Goal: Information Seeking & Learning: Learn about a topic

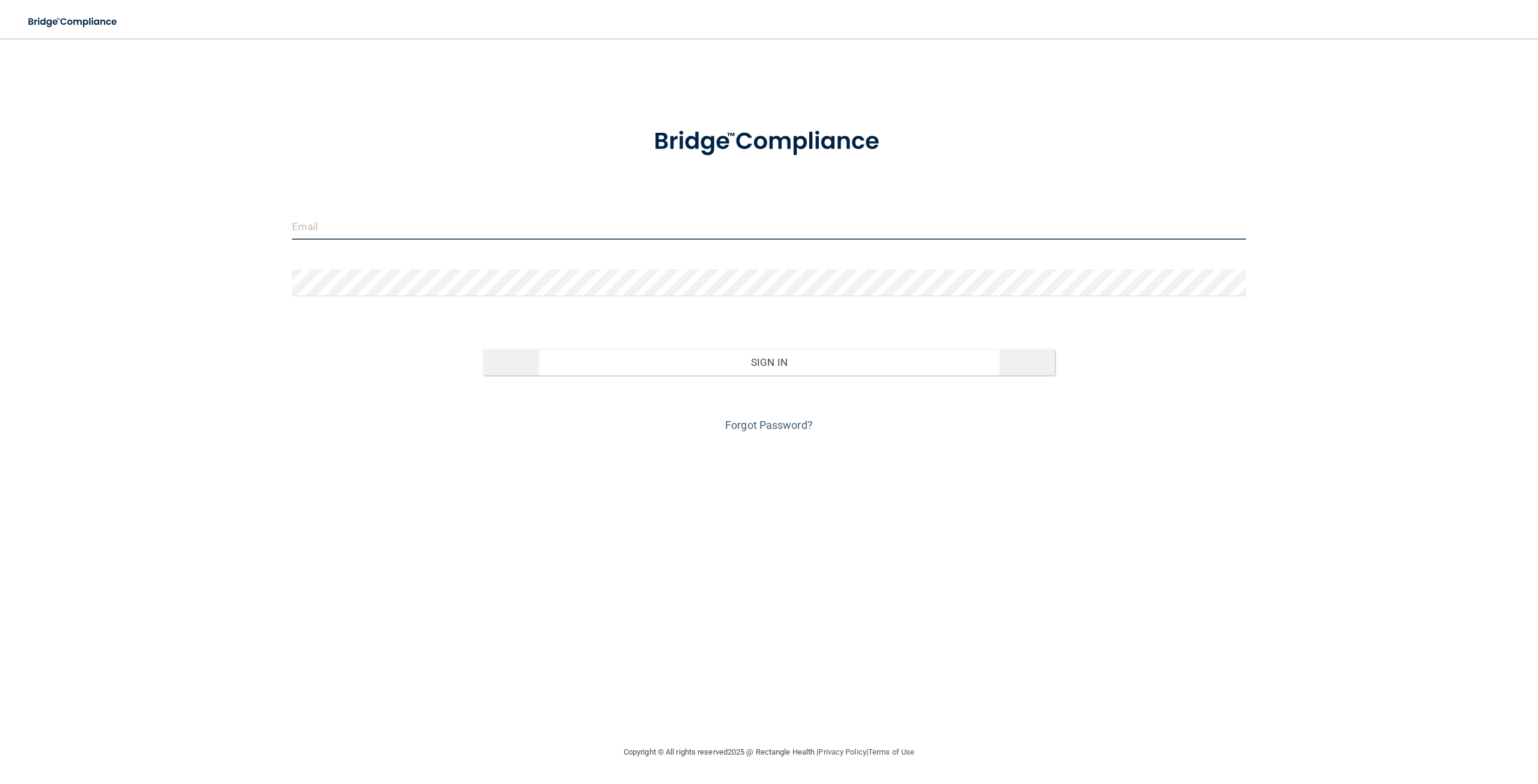
type input "[EMAIL_ADDRESS][DOMAIN_NAME]"
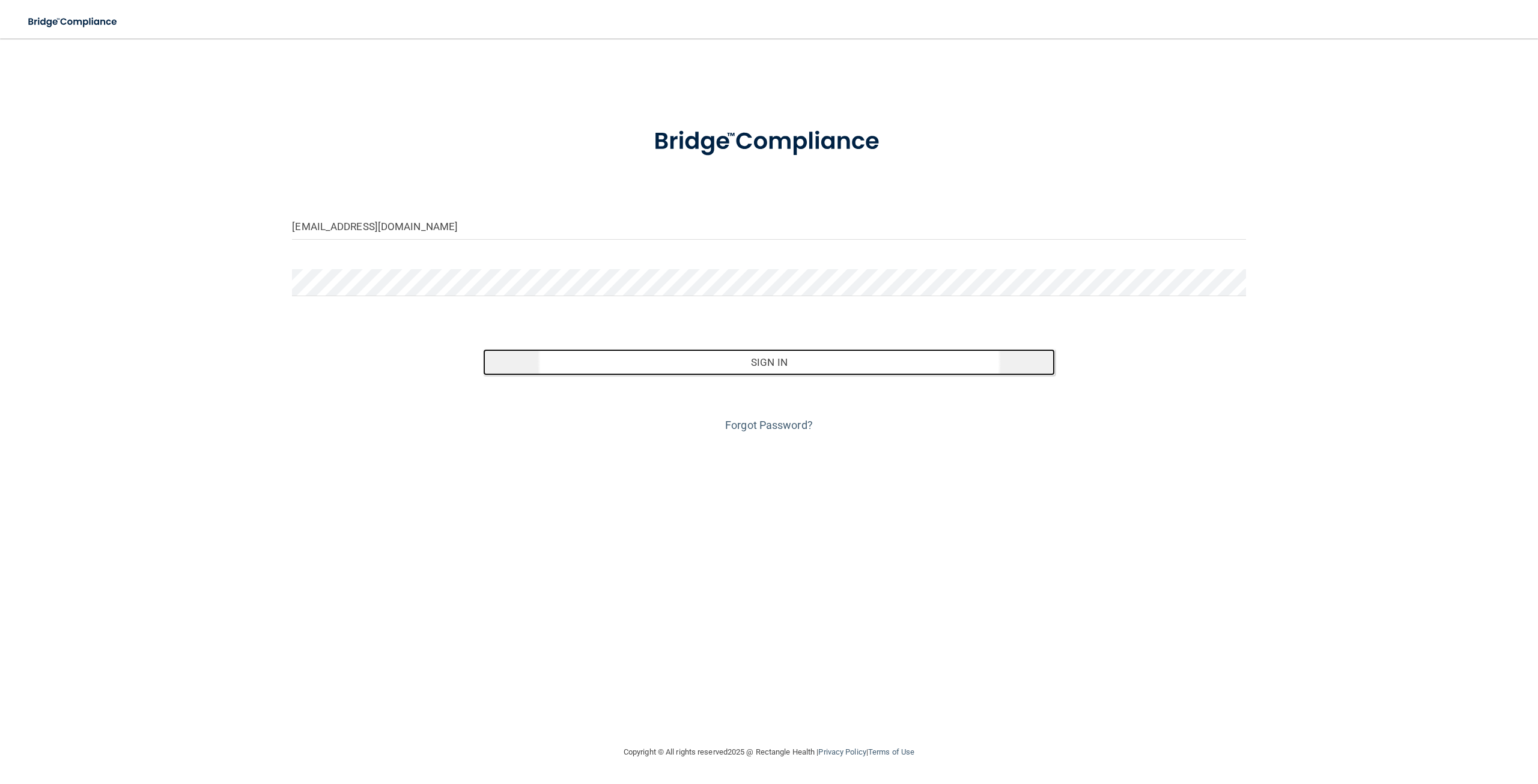
click at [768, 364] on button "Sign In" at bounding box center [769, 362] width 572 height 26
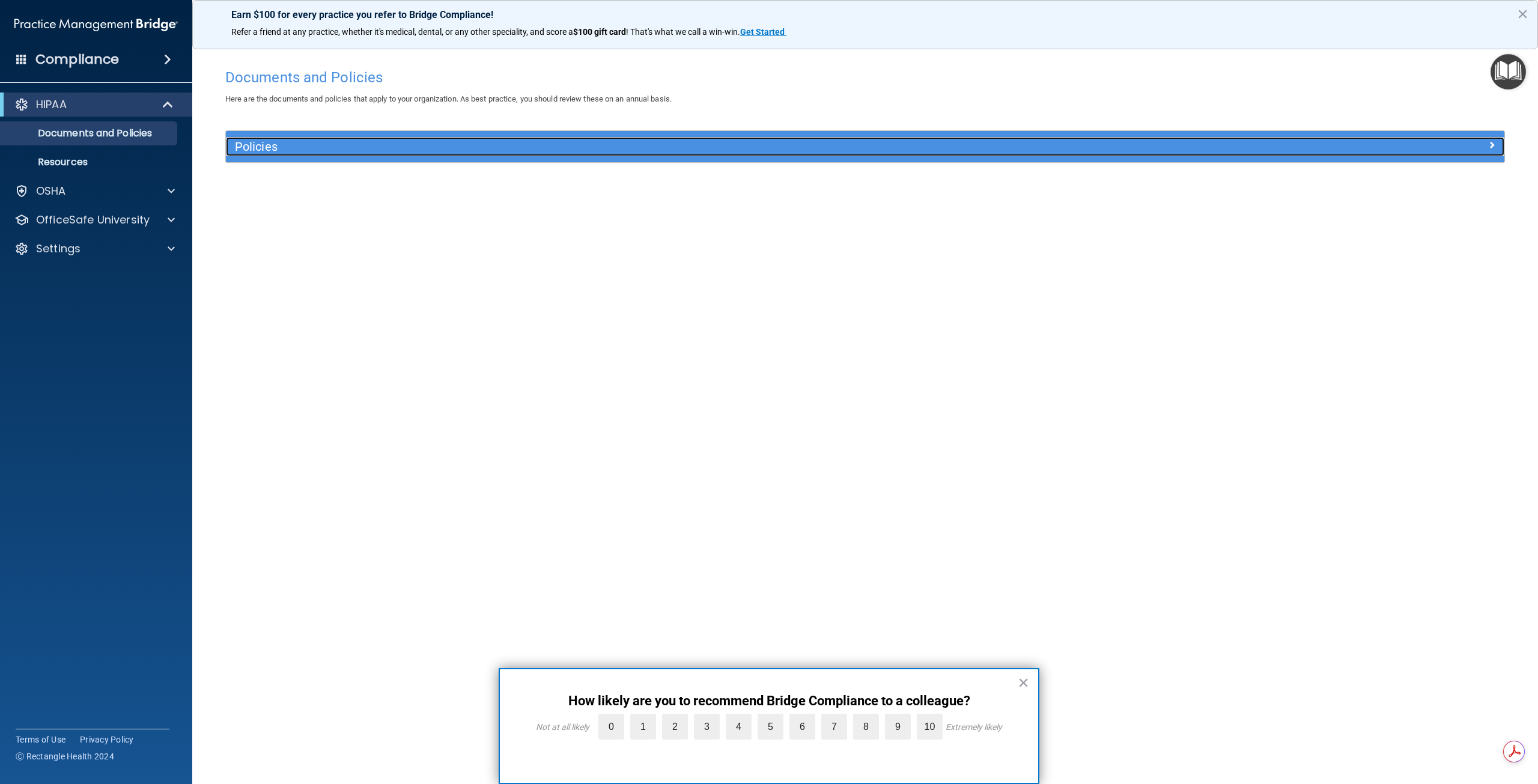
click at [254, 149] on h5 "Policies" at bounding box center [705, 147] width 941 height 13
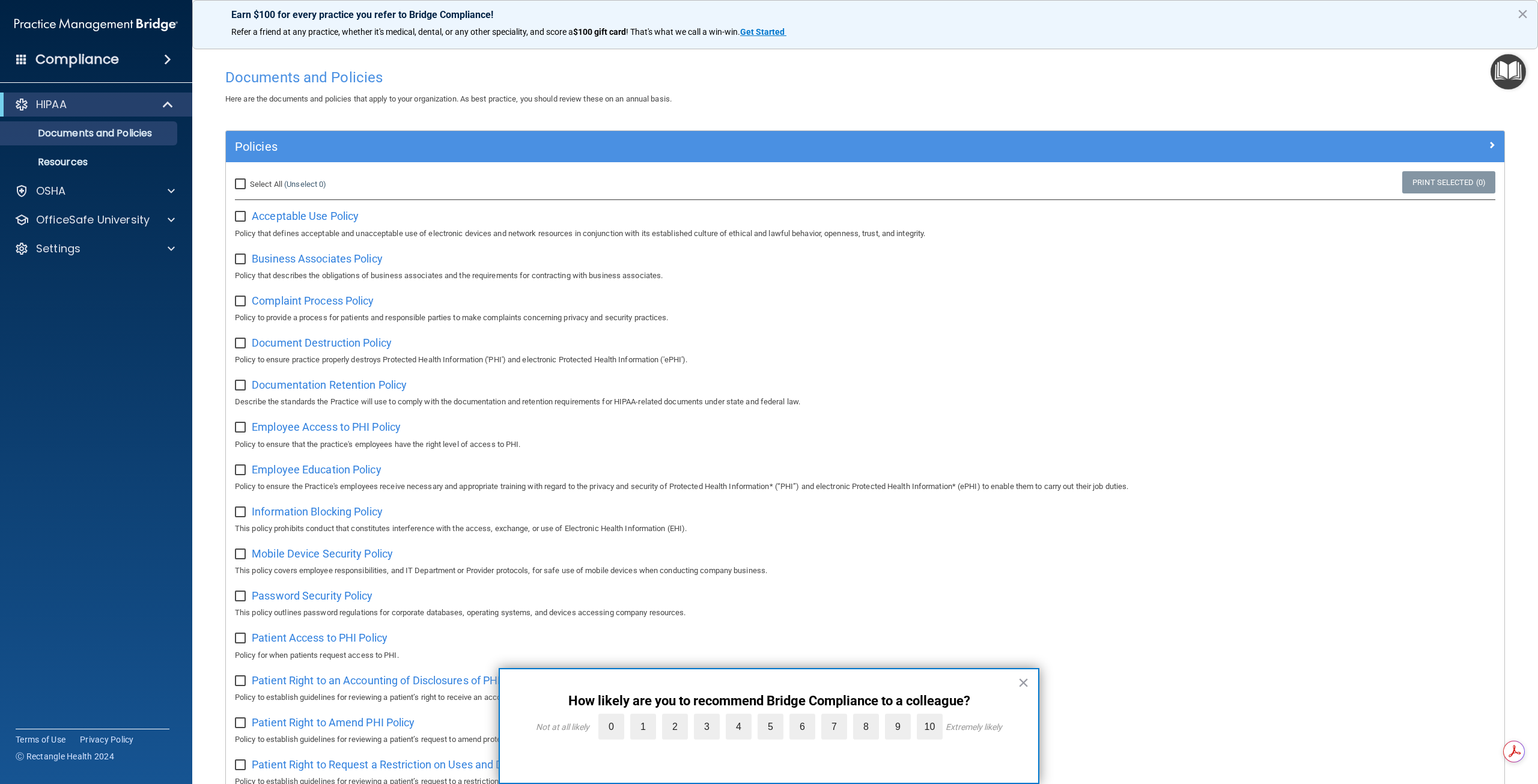
click at [245, 182] on input "Select All (Unselect 0) Unselect All" at bounding box center [241, 185] width 14 height 9
checkbox input "true"
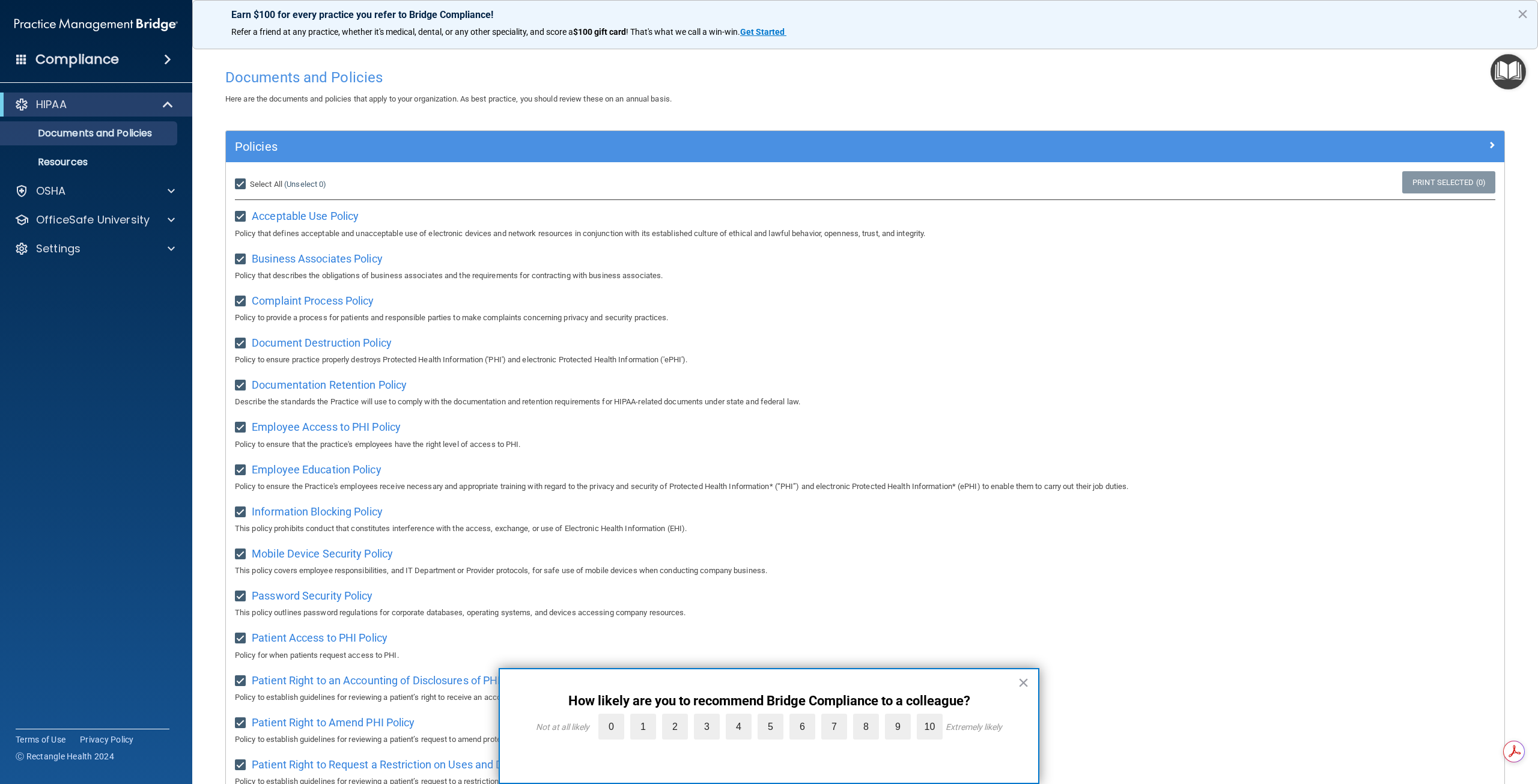
checkbox input "true"
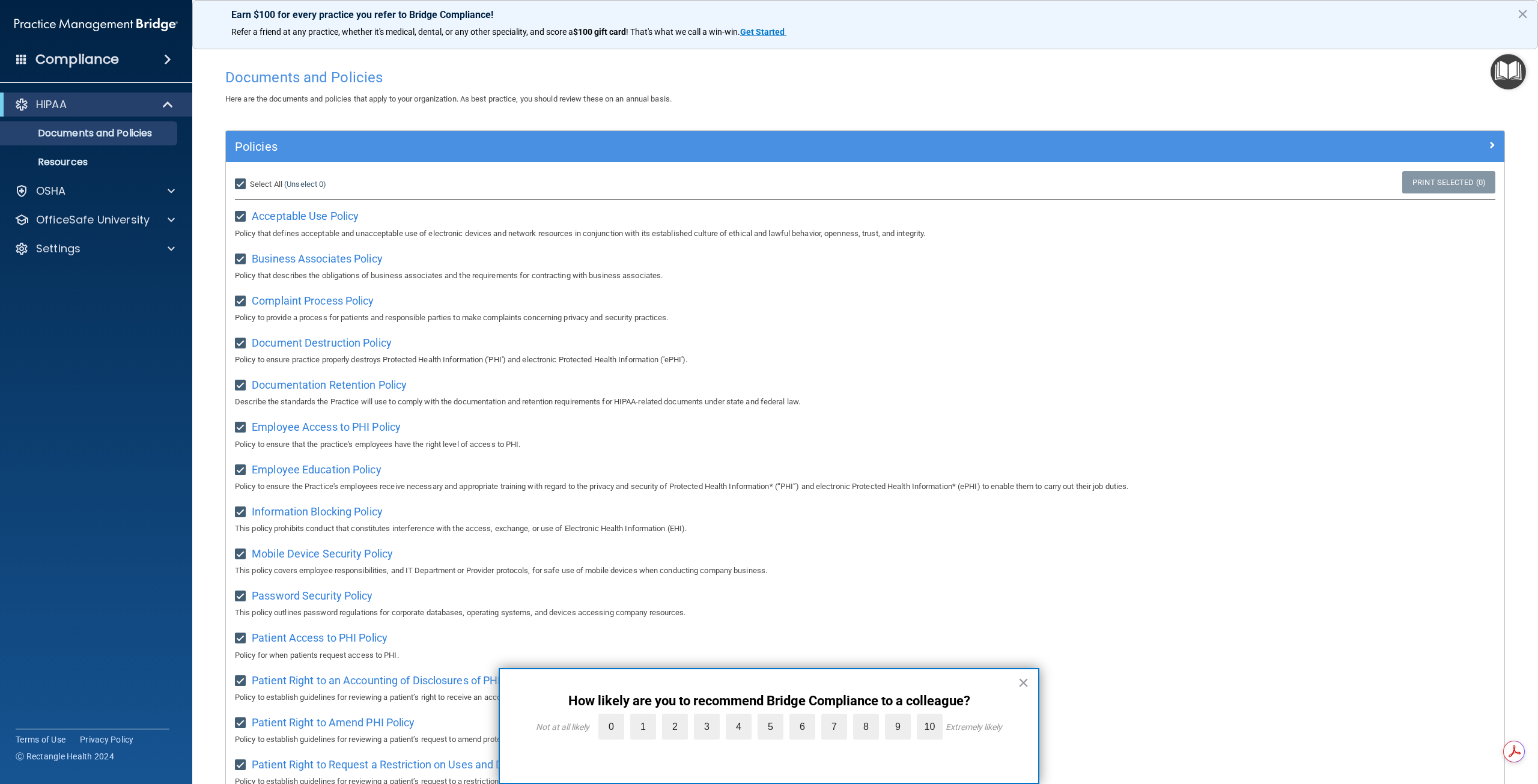
checkbox input "true"
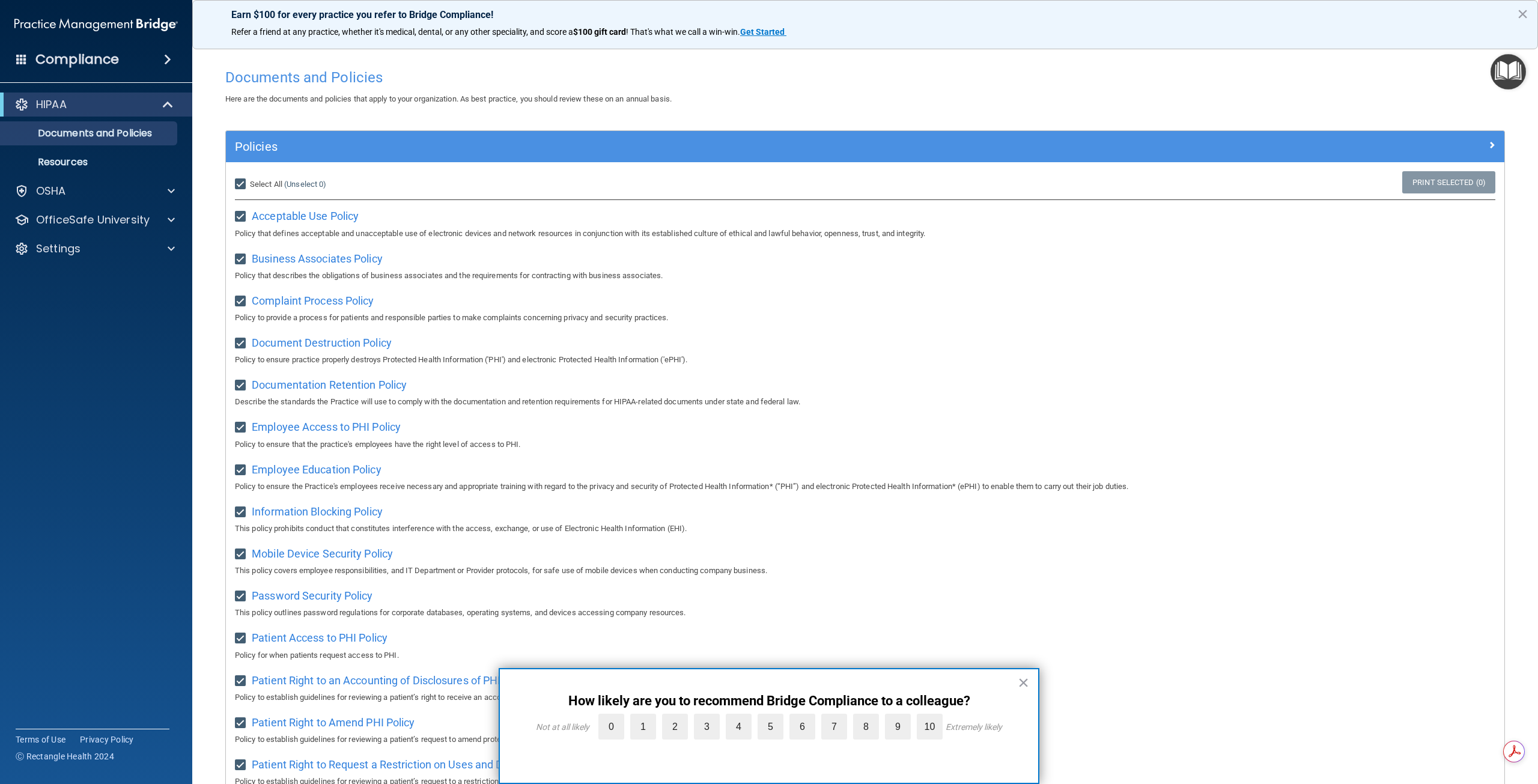
checkbox input "true"
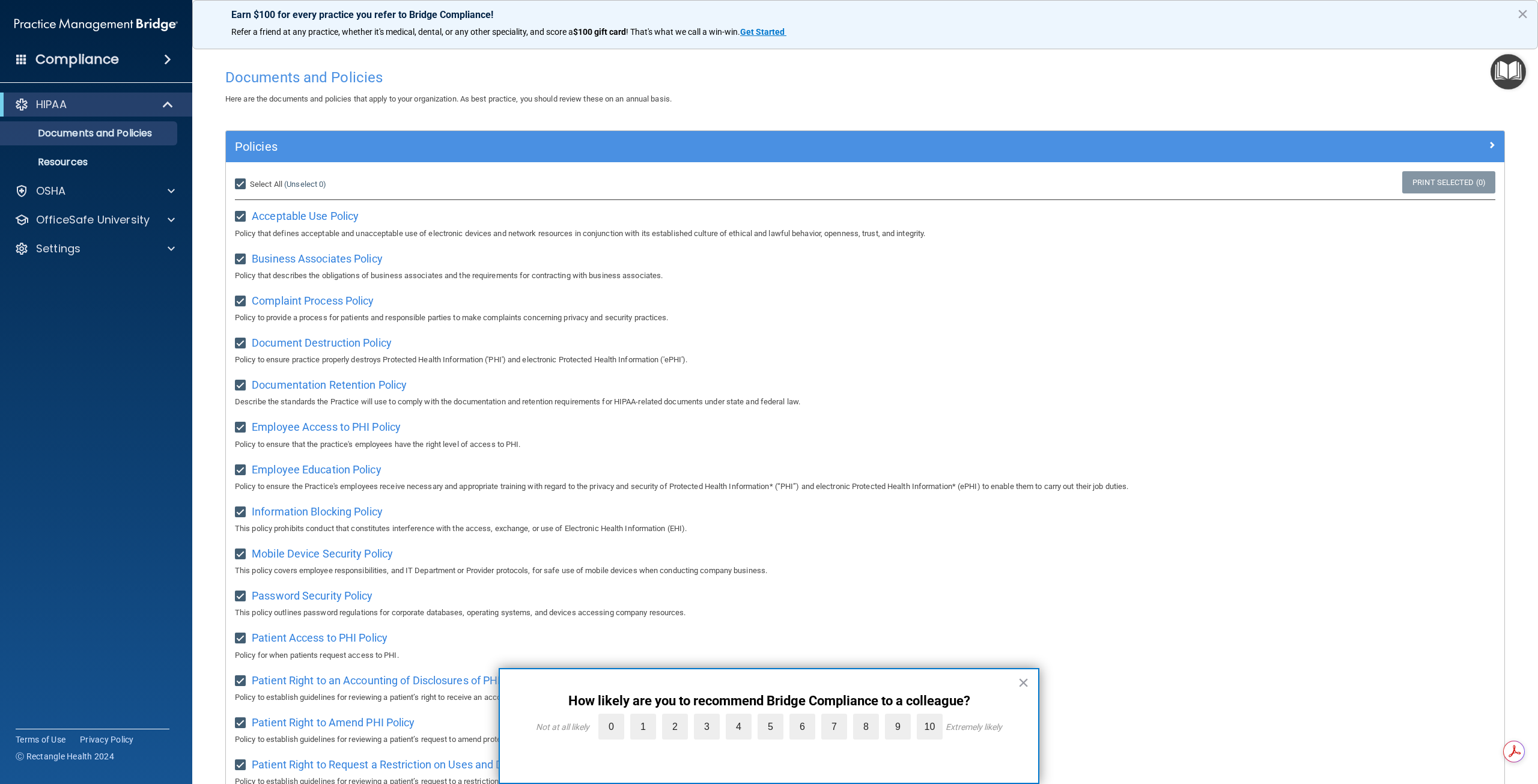
checkbox input "true"
click at [1028, 682] on button "×" at bounding box center [1023, 682] width 11 height 19
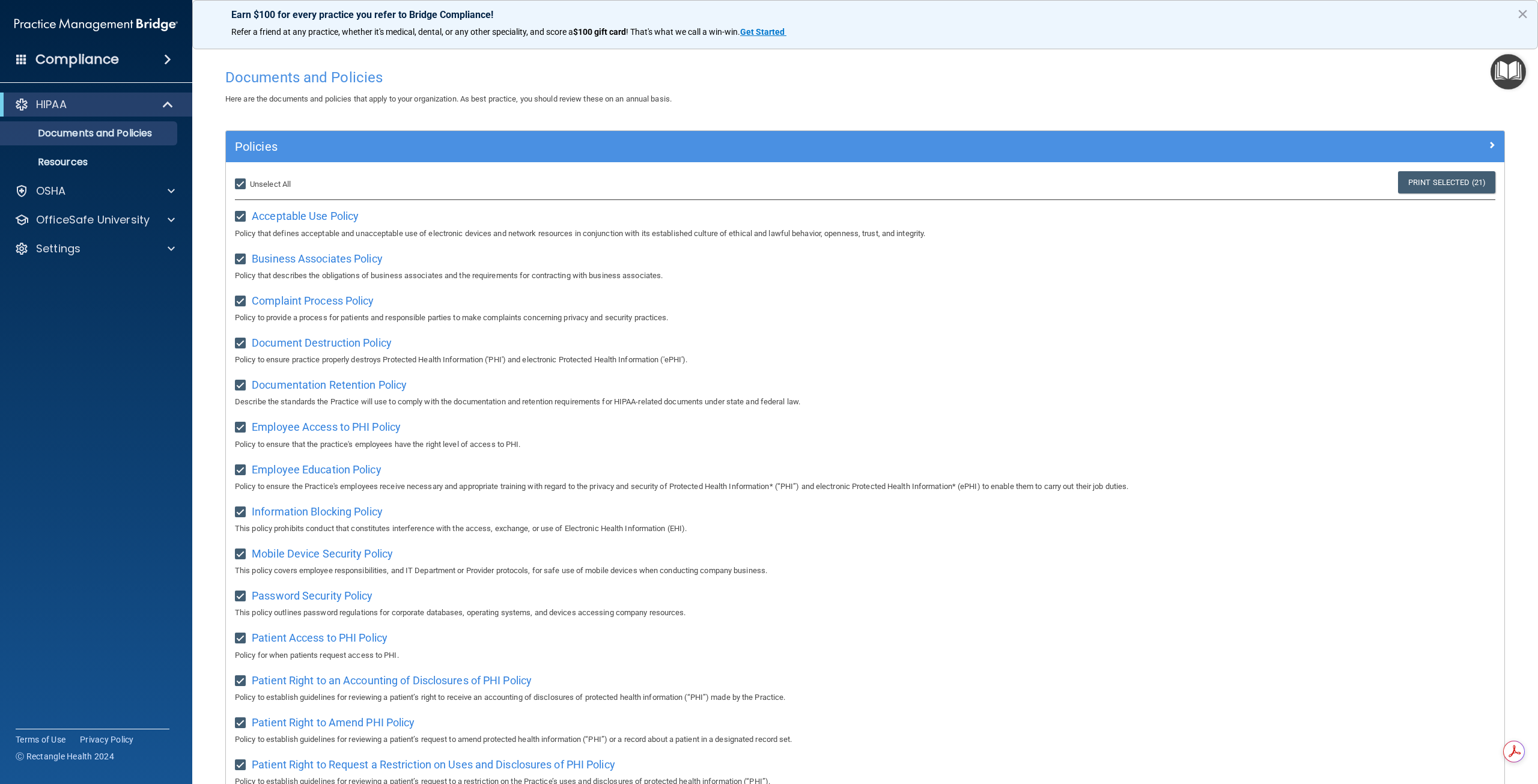
click at [121, 67] on div "Compliance" at bounding box center [96, 59] width 192 height 26
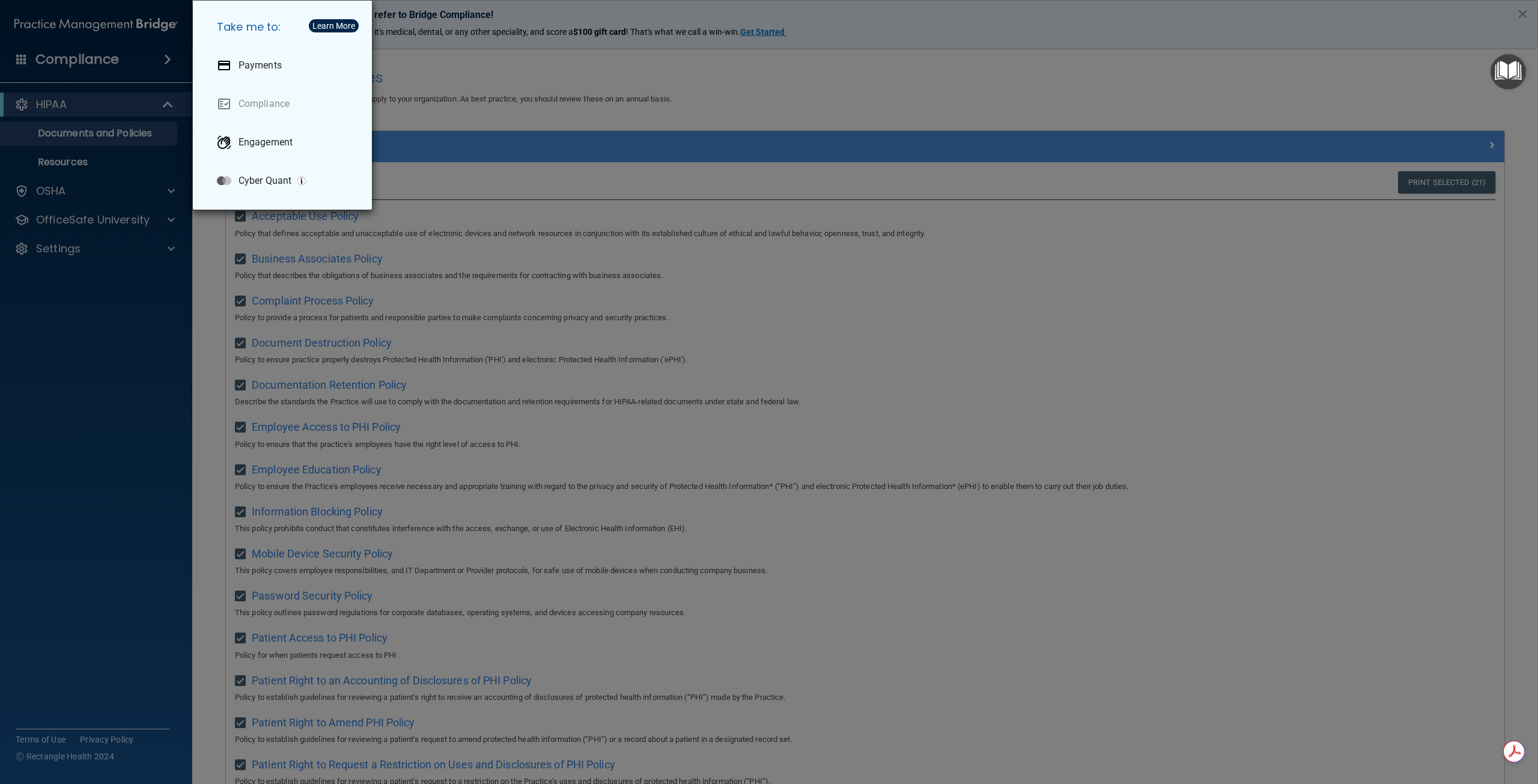
click at [92, 53] on div "Take me to: Payments Compliance Engagement Cyber Quant" at bounding box center [769, 392] width 1538 height 784
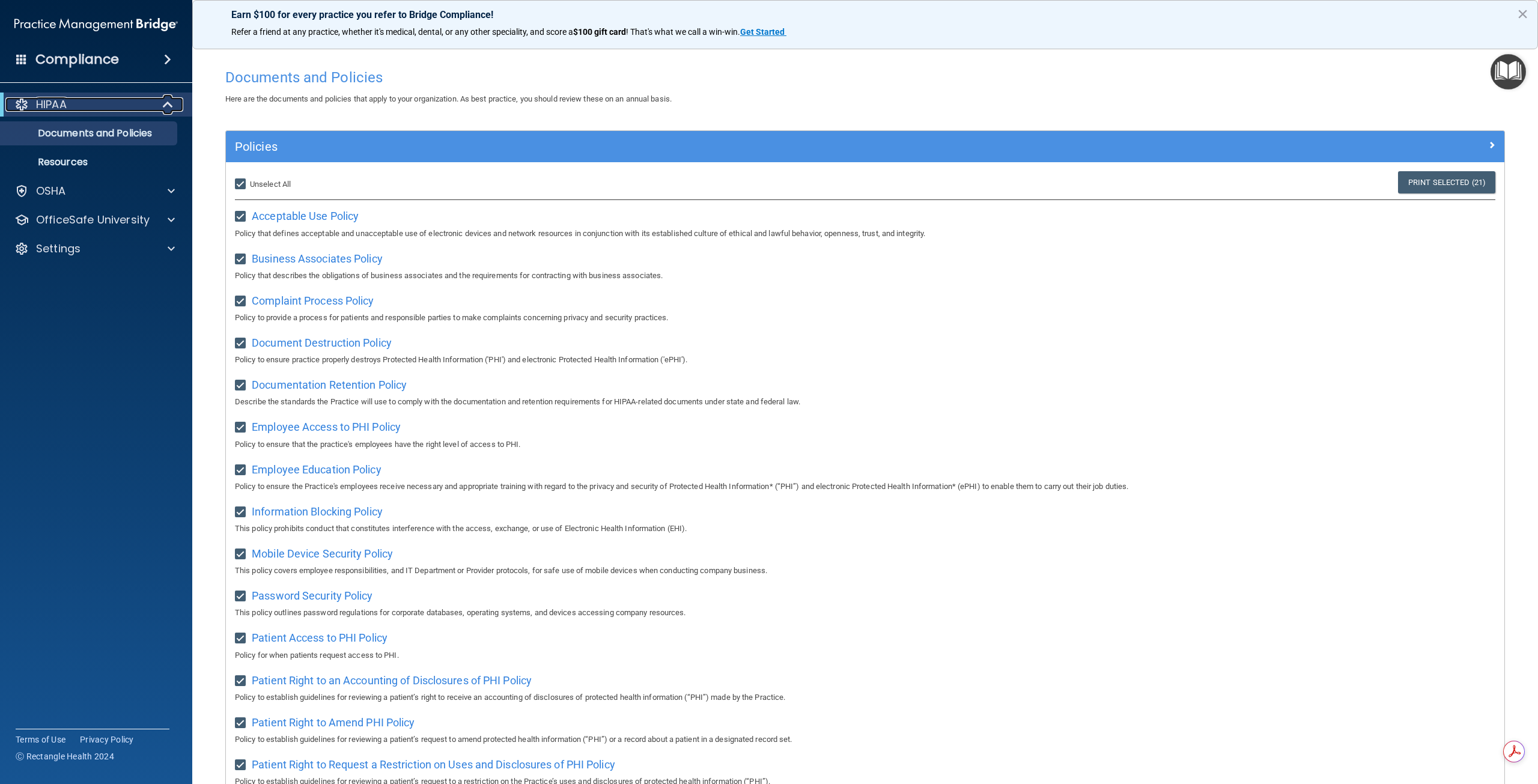
click at [14, 104] on div "HIPAA" at bounding box center [79, 104] width 148 height 14
click at [41, 187] on p "OSHA" at bounding box center [51, 190] width 30 height 14
click at [45, 272] on p "OfficeSafe University" at bounding box center [92, 277] width 113 height 14
click at [71, 311] on p "HIPAA Training" at bounding box center [57, 306] width 99 height 12
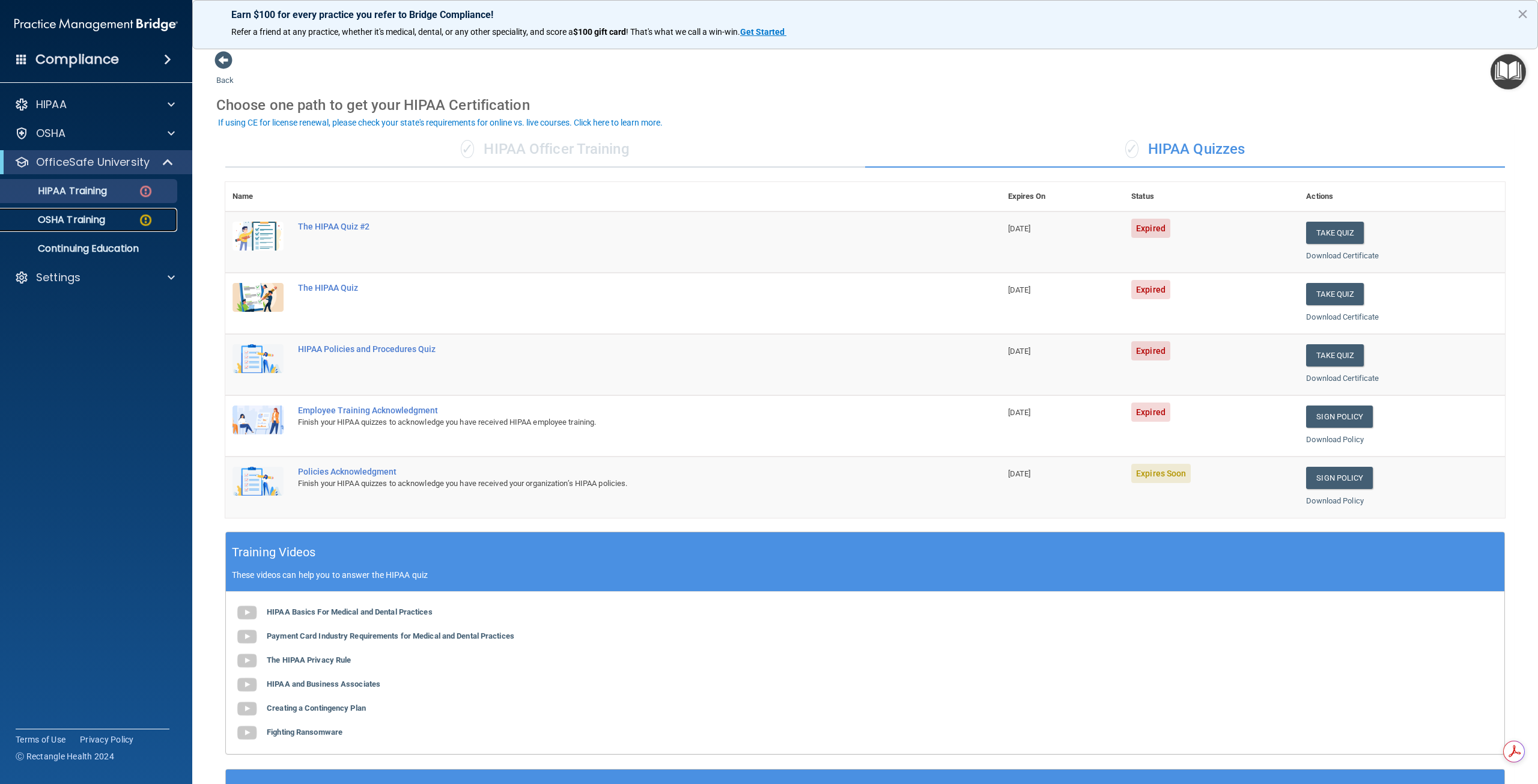
click at [59, 223] on p "OSHA Training" at bounding box center [56, 220] width 97 height 12
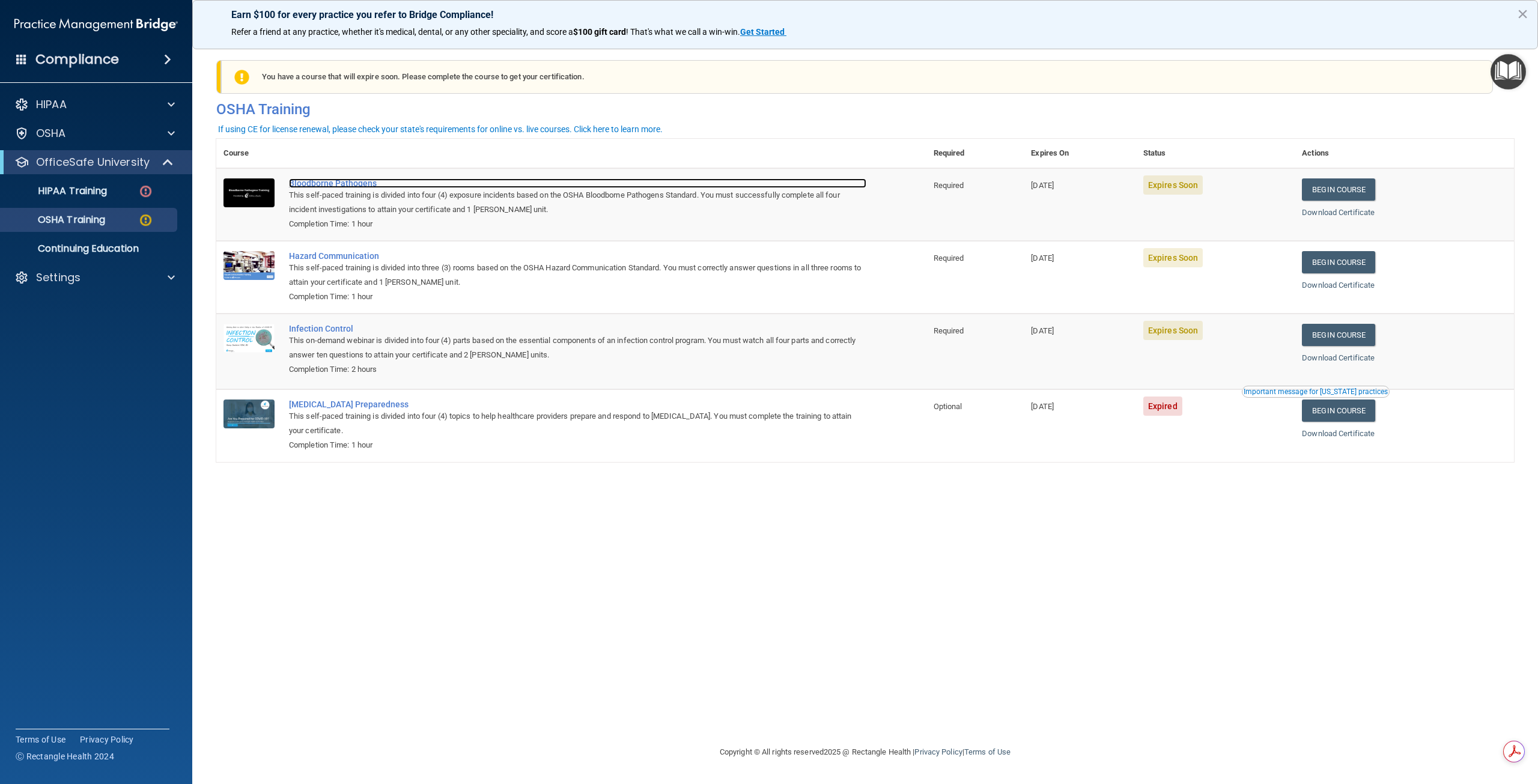
click at [332, 187] on div "Bloodborne Pathogens" at bounding box center [578, 183] width 578 height 9
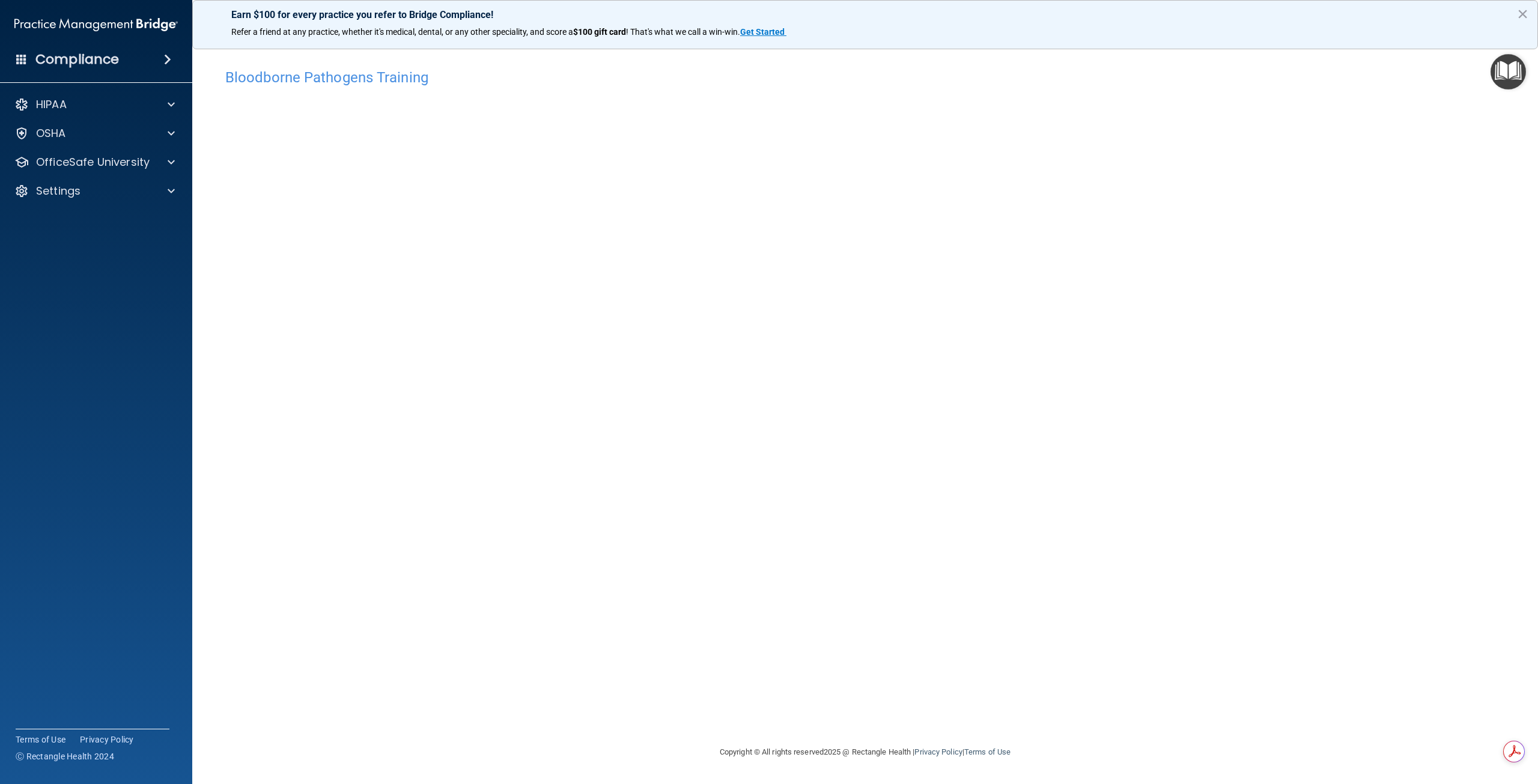
click at [140, 60] on div "Compliance" at bounding box center [96, 59] width 192 height 26
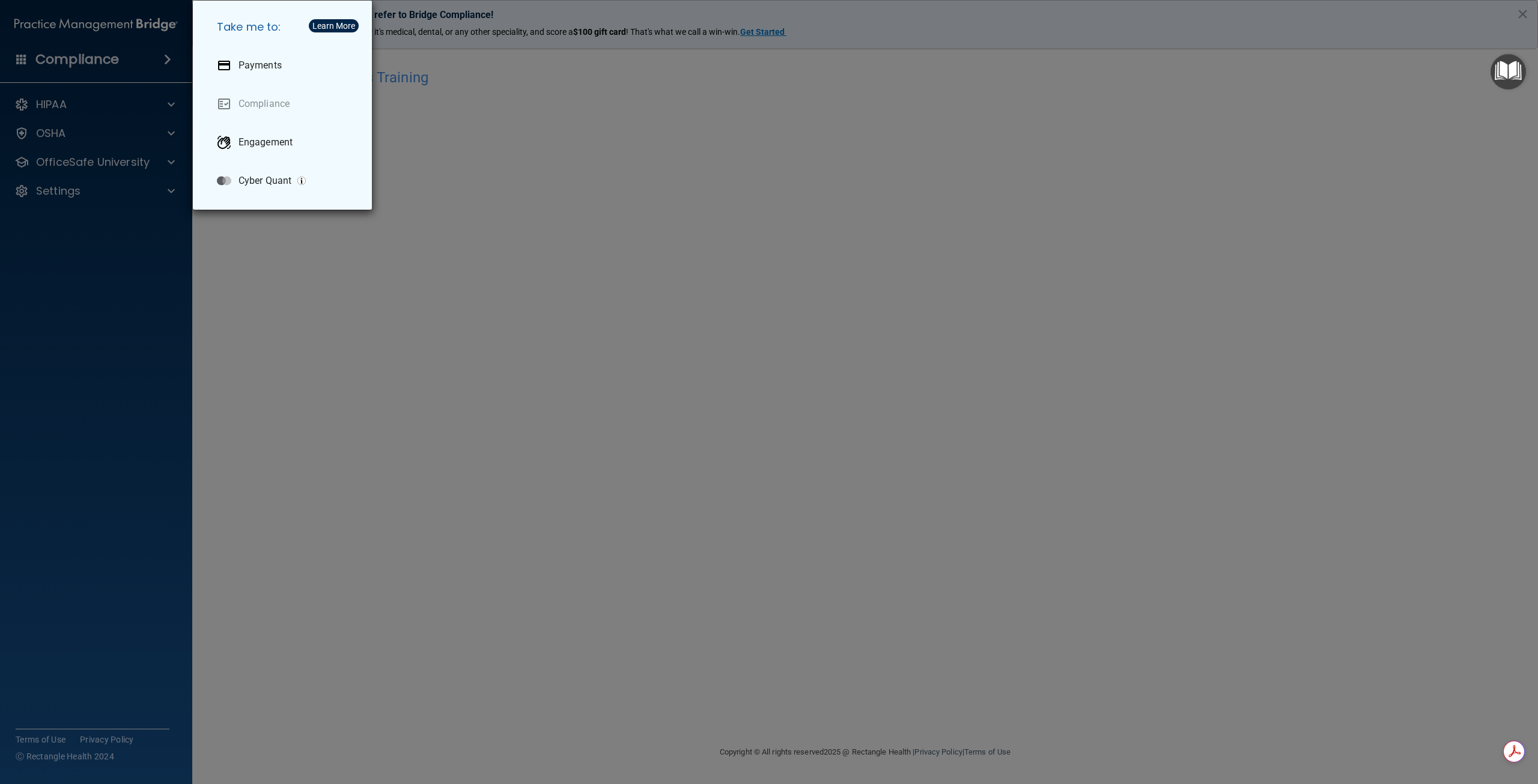
click at [58, 57] on div "Take me to: Payments Compliance Engagement Cyber Quant" at bounding box center [769, 392] width 1538 height 784
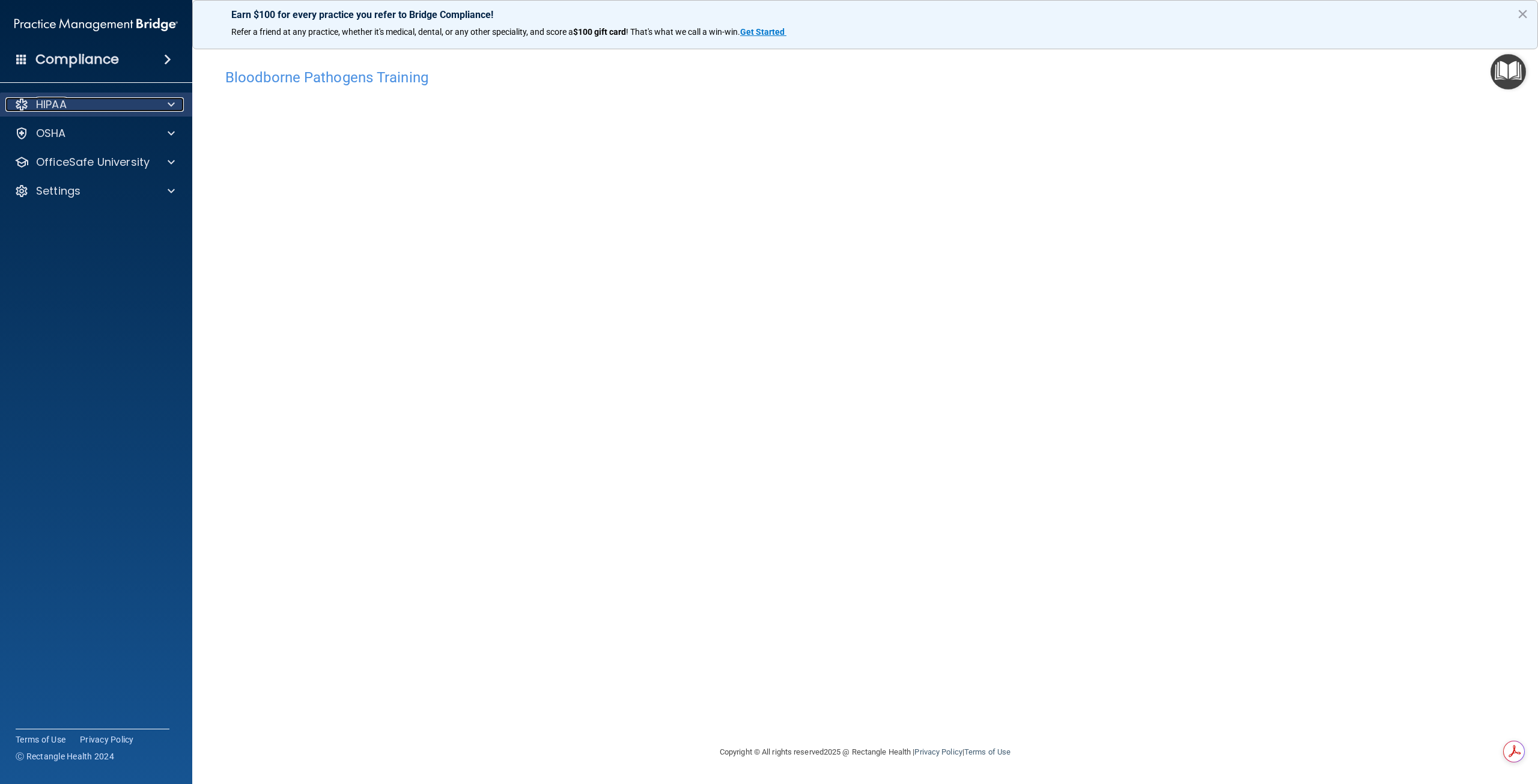
click at [59, 100] on p "HIPAA" at bounding box center [51, 104] width 31 height 14
click at [67, 127] on p "Documents and Policies" at bounding box center [90, 133] width 164 height 12
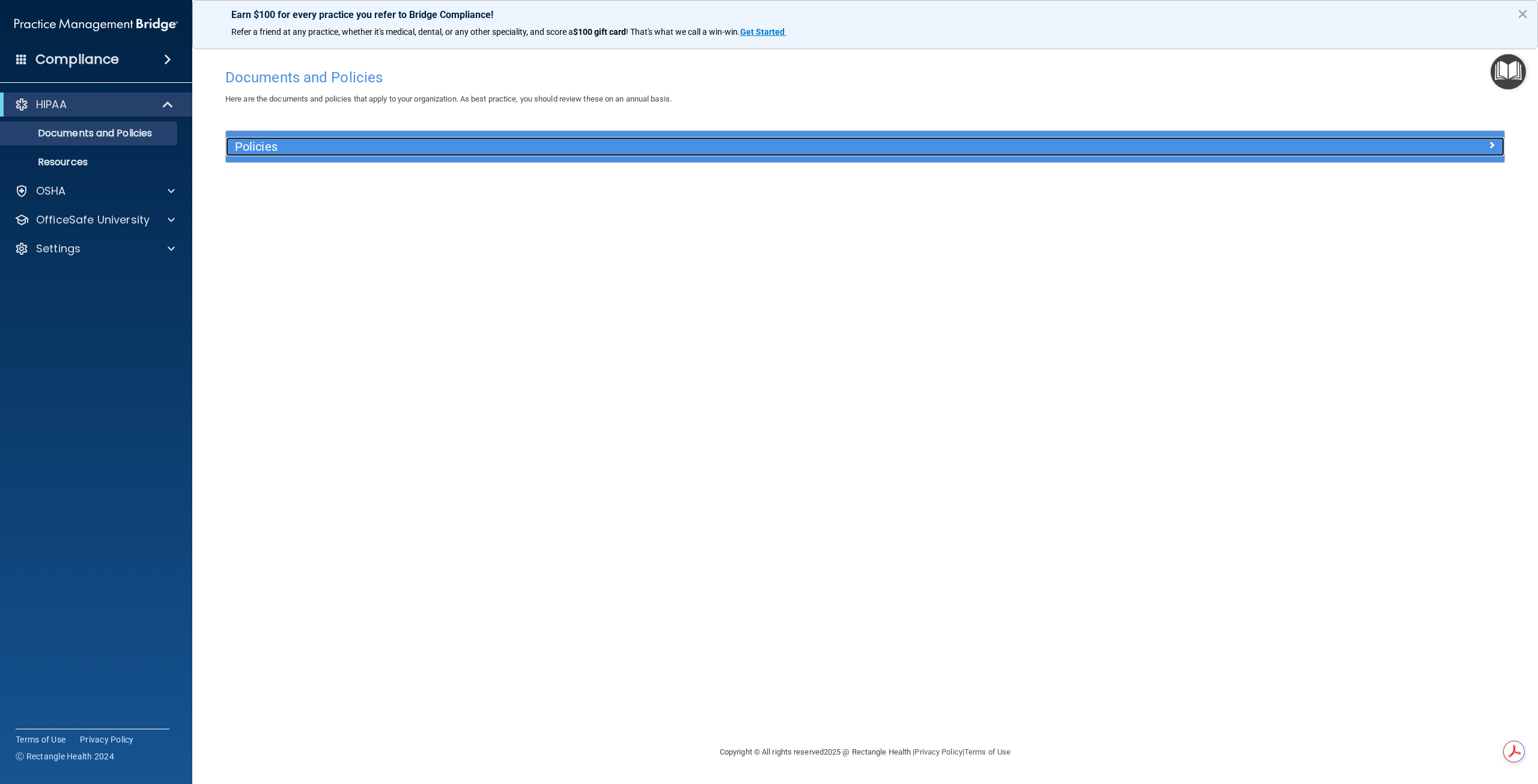
click at [268, 146] on h5 "Policies" at bounding box center [705, 147] width 941 height 13
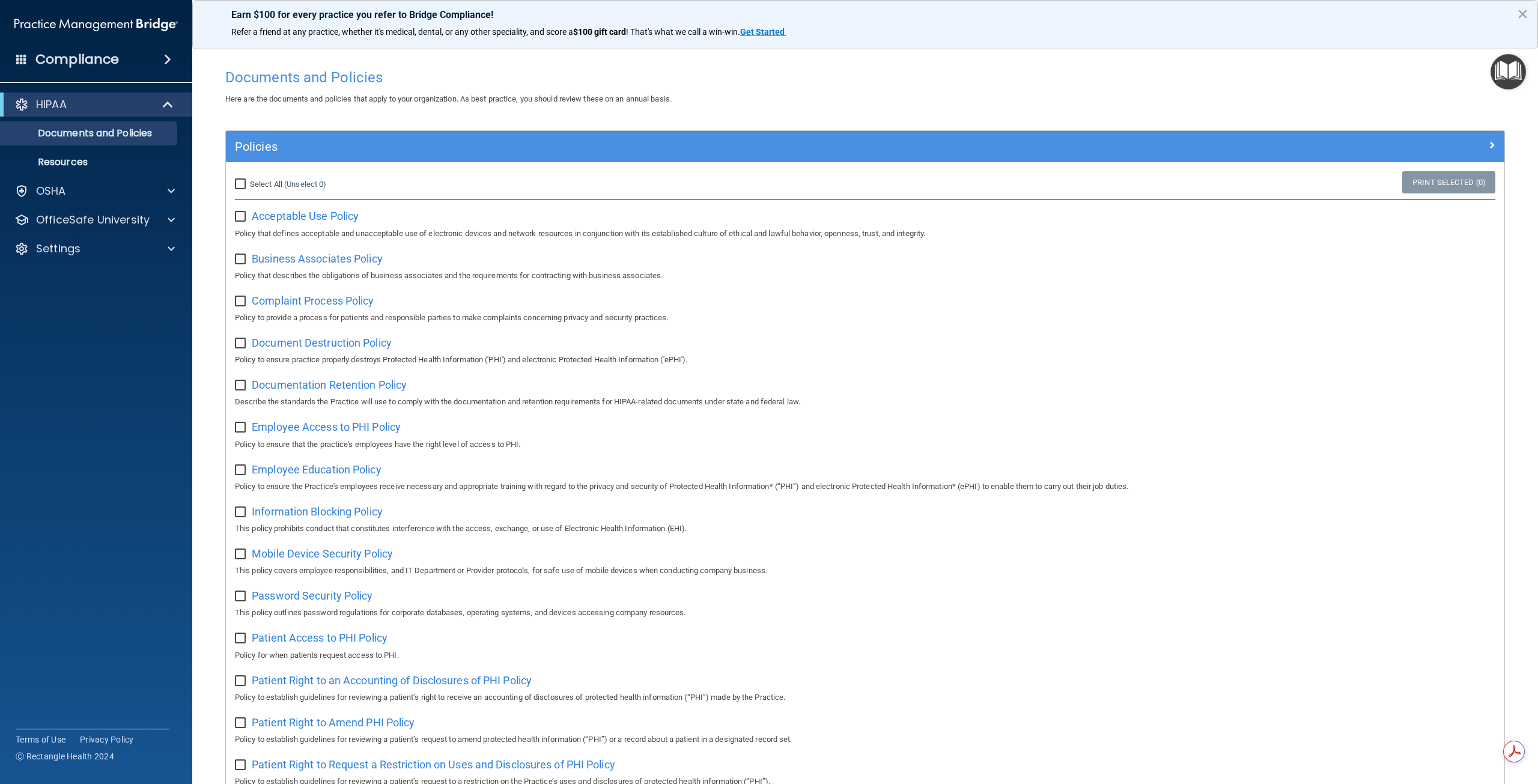
click at [244, 187] on input "Select All (Unselect 0) Unselect All" at bounding box center [241, 185] width 14 height 9
checkbox input "true"
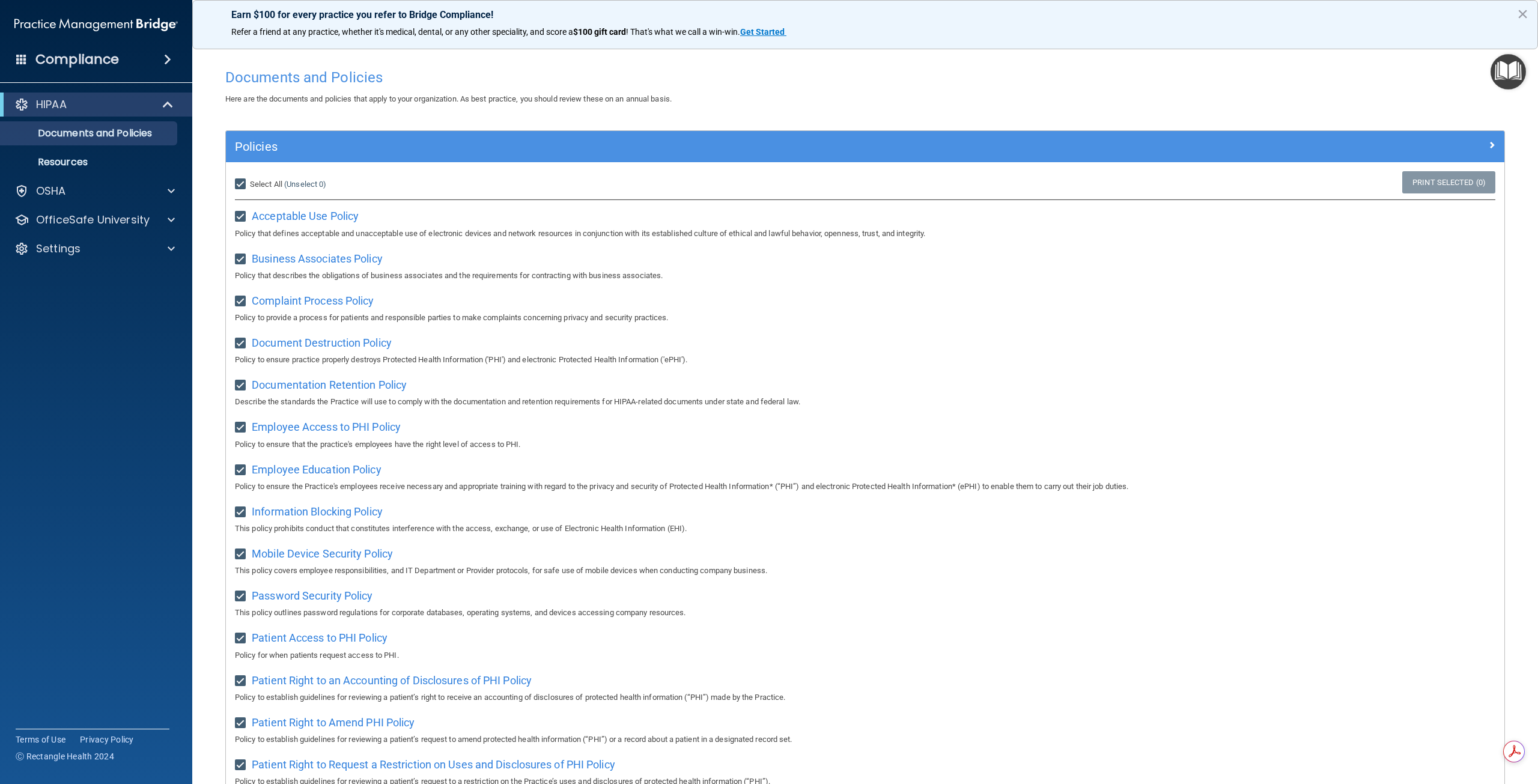
checkbox input "true"
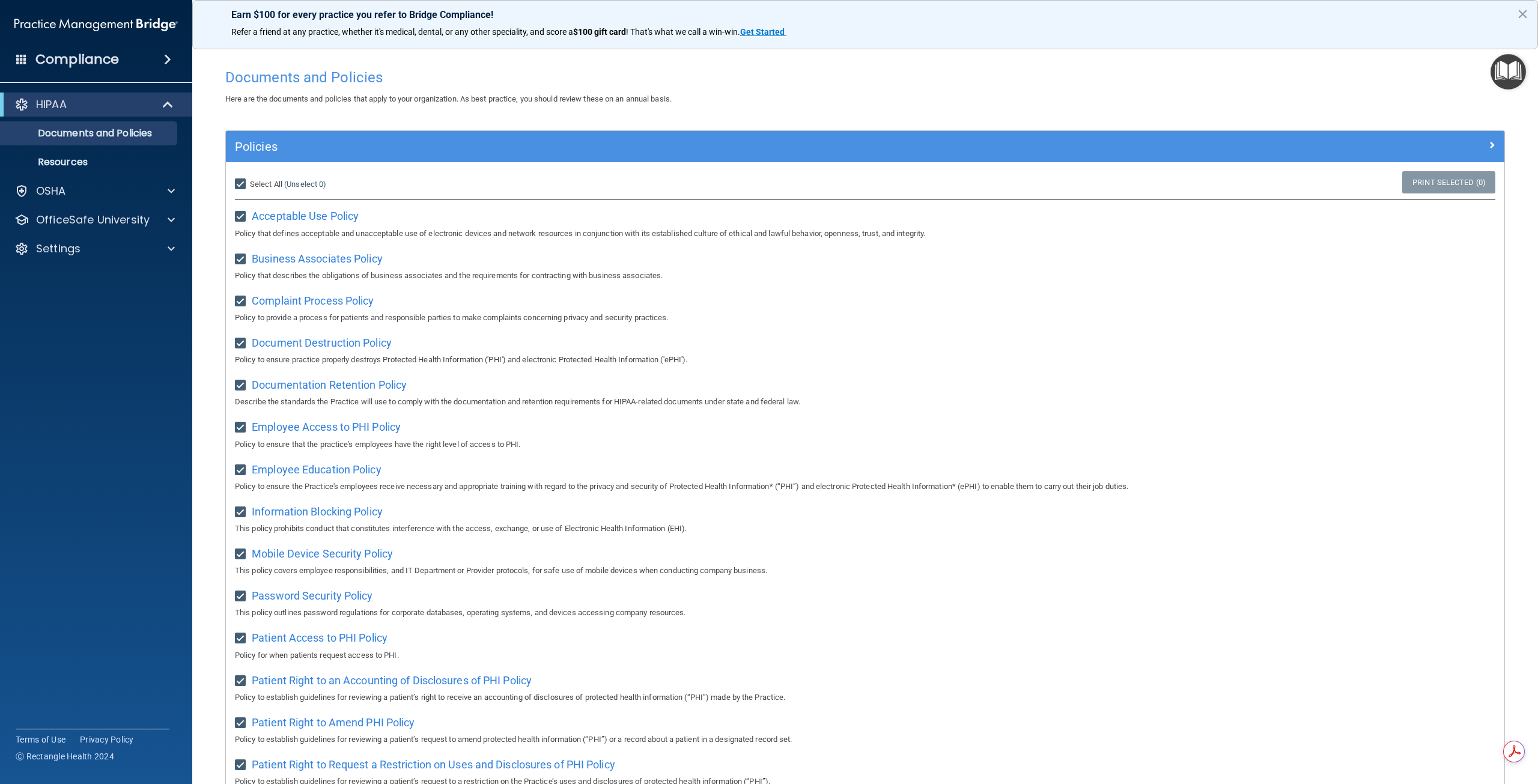
checkbox input "true"
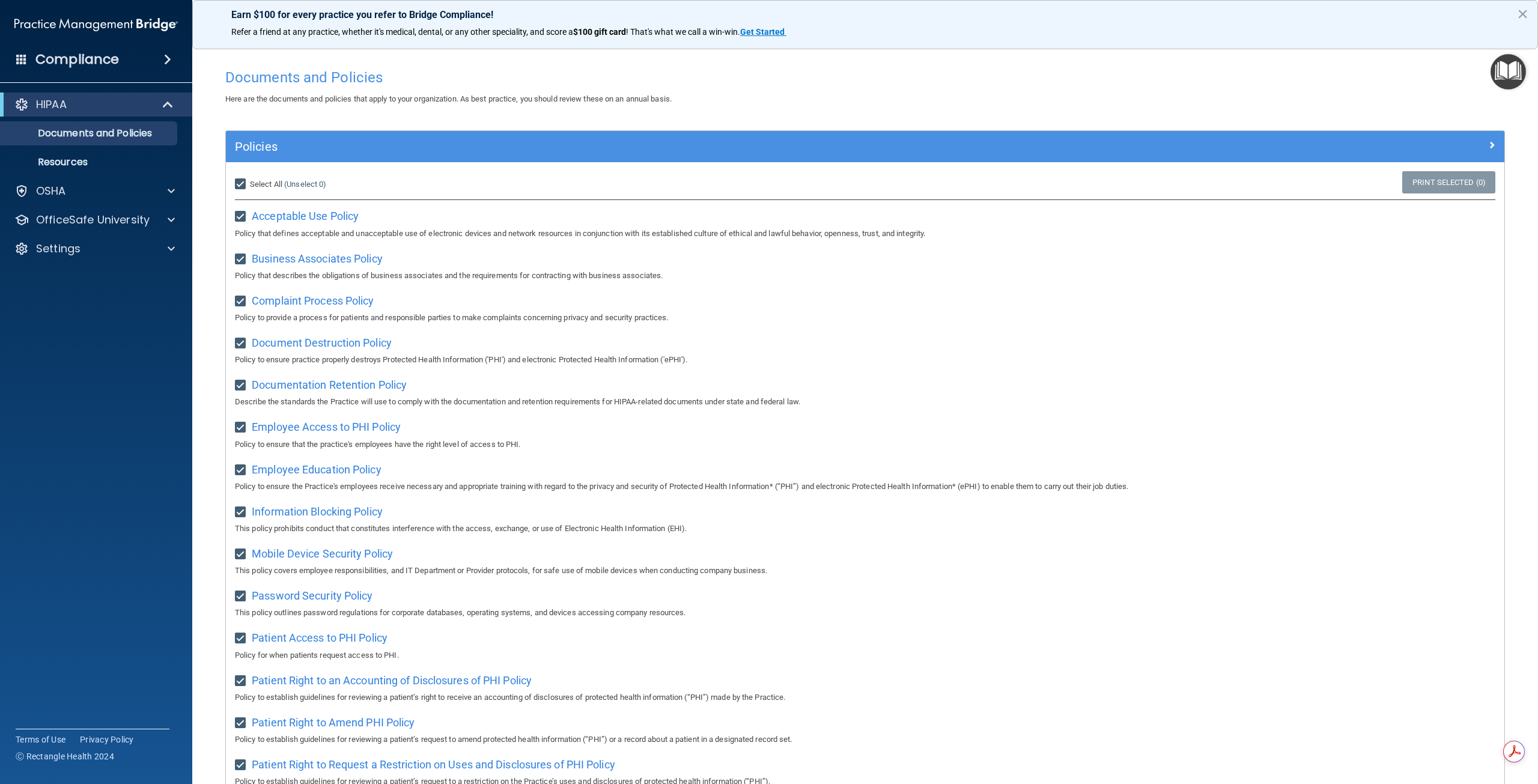
checkbox input "true"
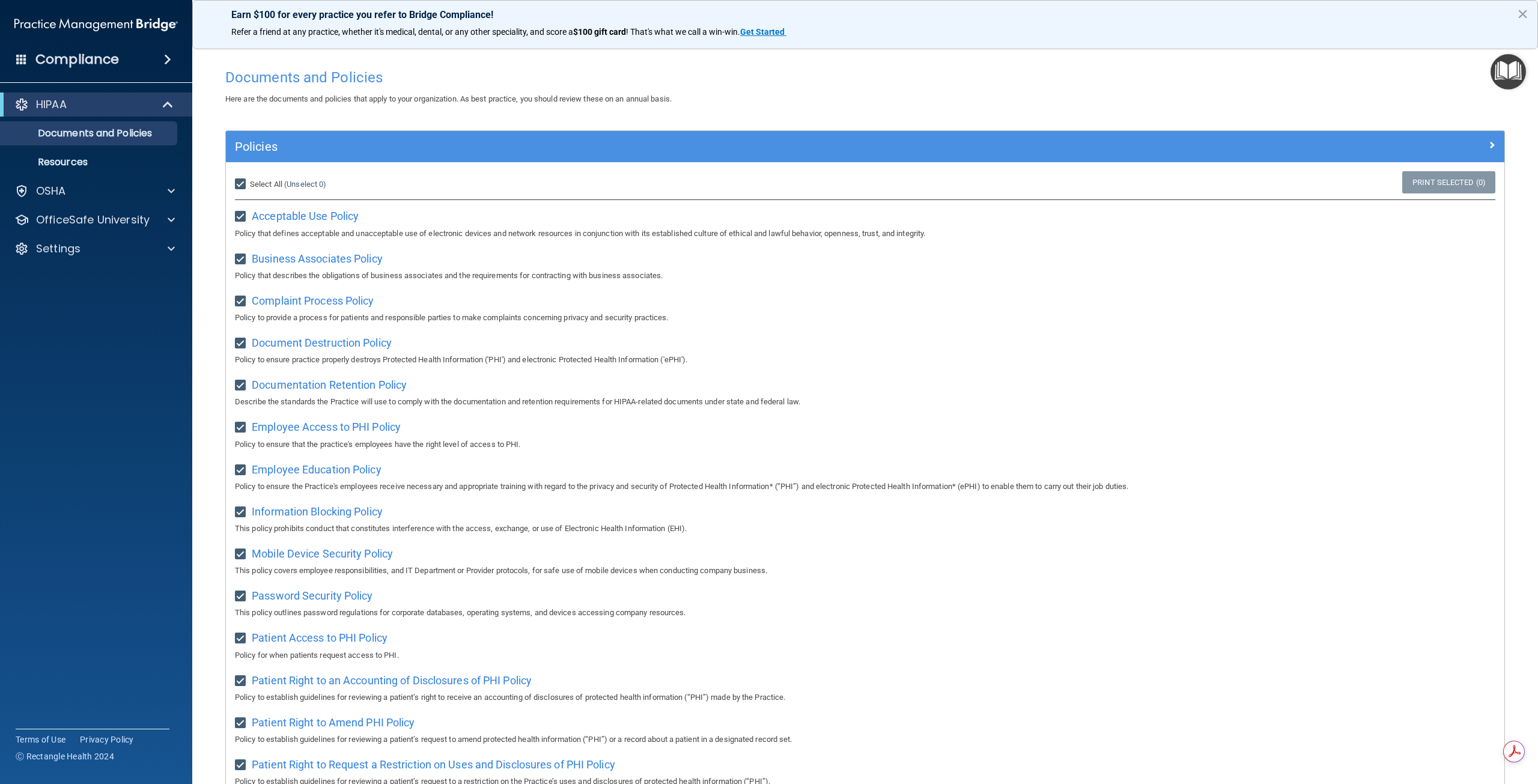
checkbox input "true"
click at [786, 778] on div "Patient Right to Request a Restriction on Uses and Disclosures of PHI Policy Po…" at bounding box center [864, 772] width 1260 height 34
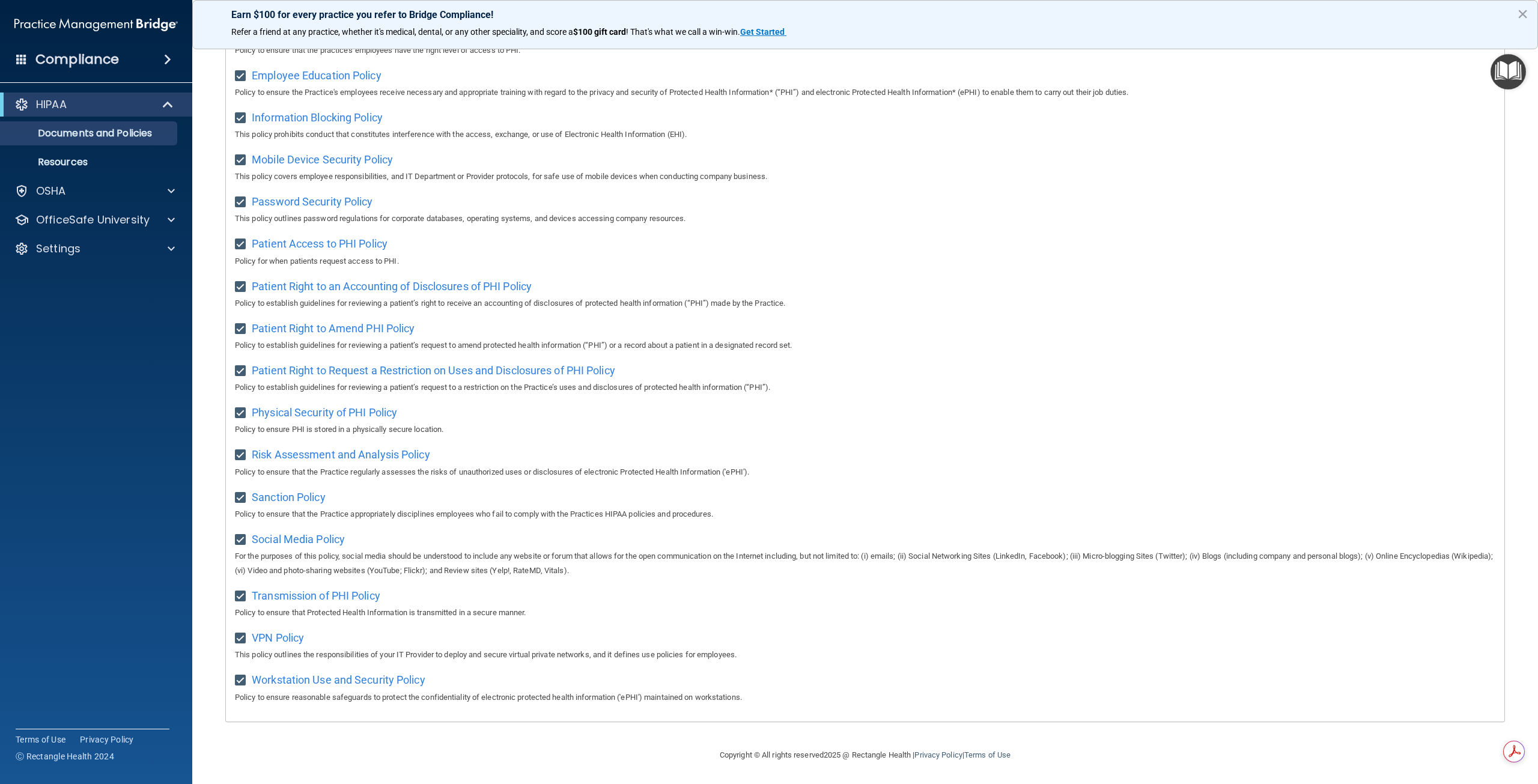
scroll to position [407, 0]
click at [275, 69] on span "Employee Education Policy" at bounding box center [317, 74] width 130 height 12
click at [44, 191] on p "OSHA" at bounding box center [51, 190] width 30 height 14
click at [51, 217] on p "Safety Data Sheets" at bounding box center [90, 220] width 164 height 12
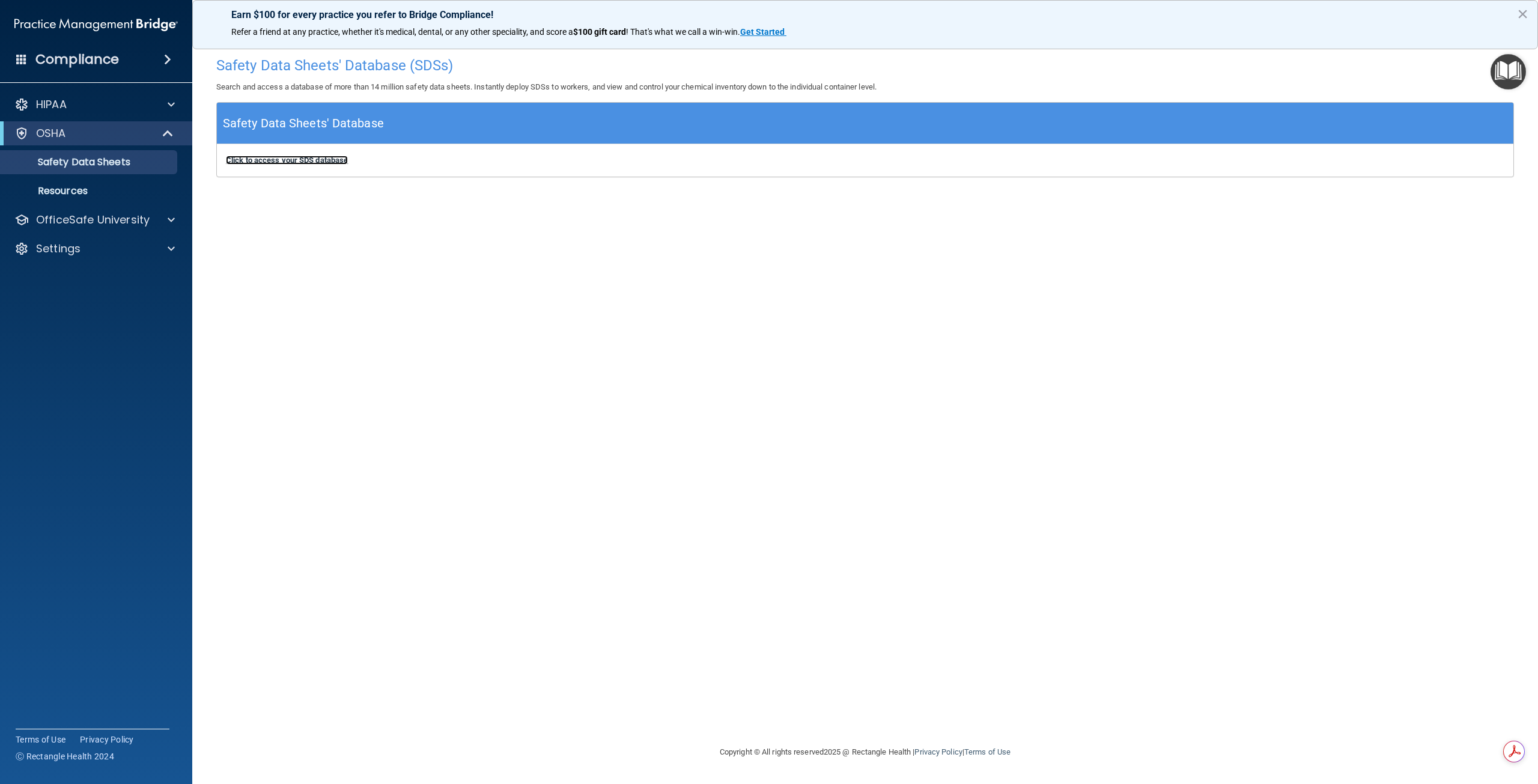
click at [303, 160] on b "Click to access your SDS database" at bounding box center [286, 160] width 122 height 9
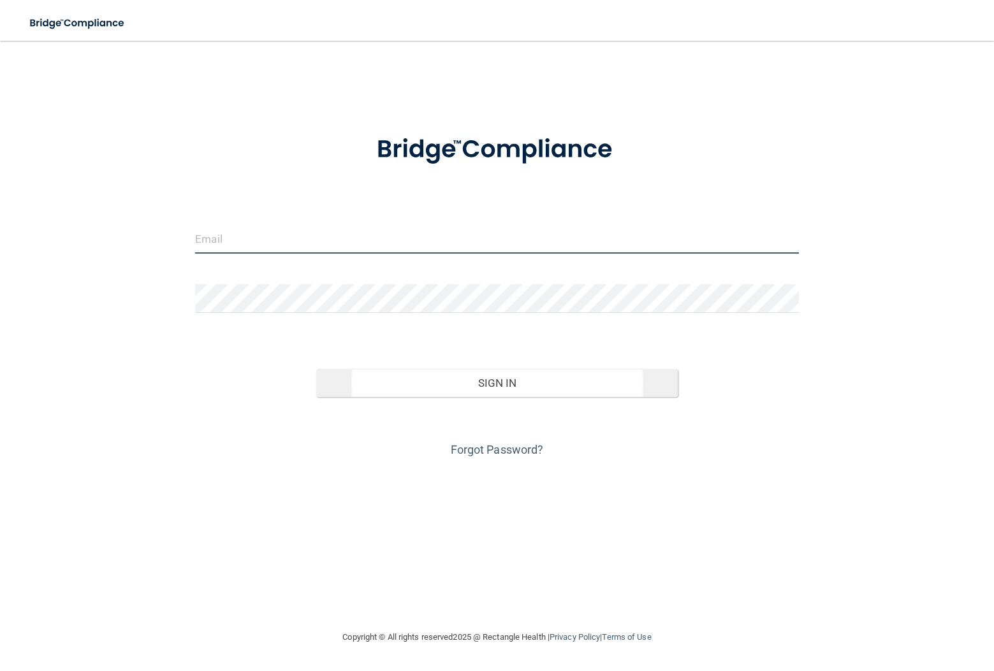
type input "[EMAIL_ADDRESS][DOMAIN_NAME]"
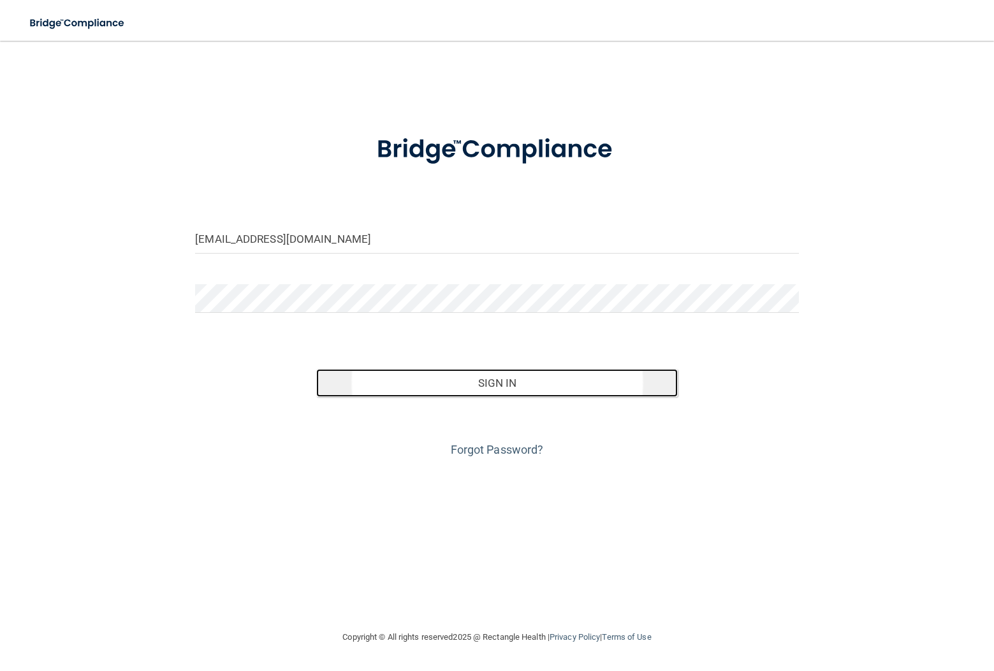
click at [456, 390] on button "Sign In" at bounding box center [497, 383] width 362 height 28
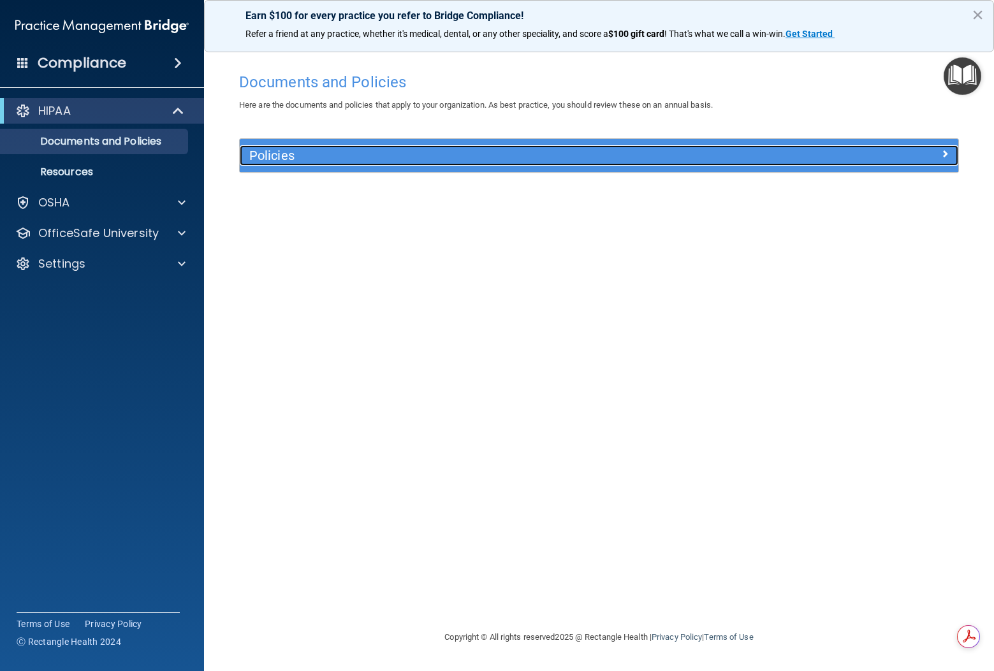
click at [949, 165] on div "Policies" at bounding box center [599, 155] width 718 height 20
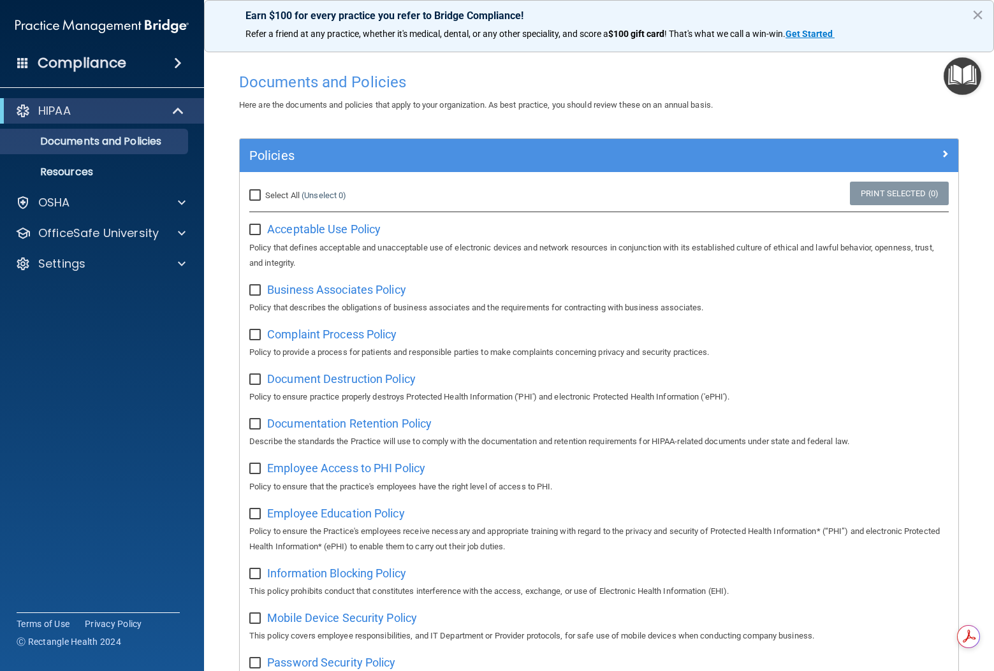
click at [252, 193] on input "Select All (Unselect 0) Unselect All" at bounding box center [256, 196] width 15 height 10
checkbox input "true"
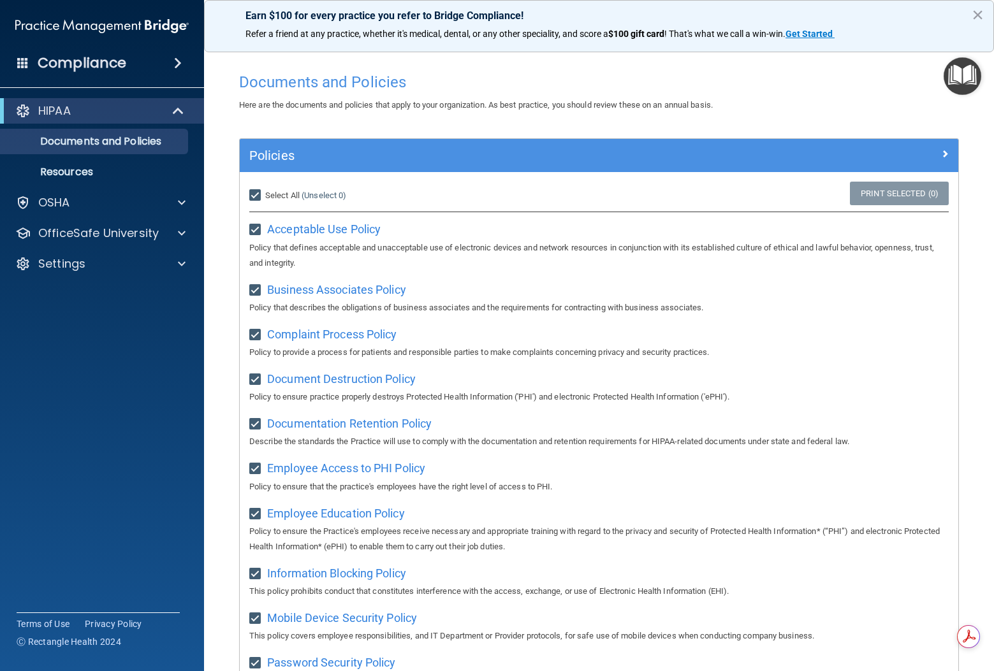
checkbox input "true"
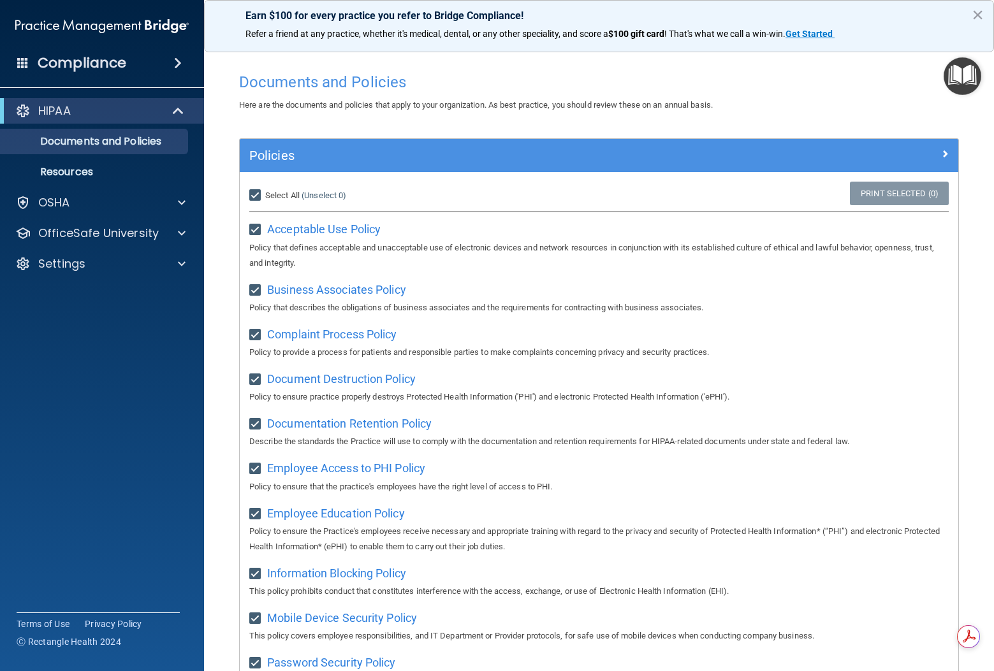
checkbox input "true"
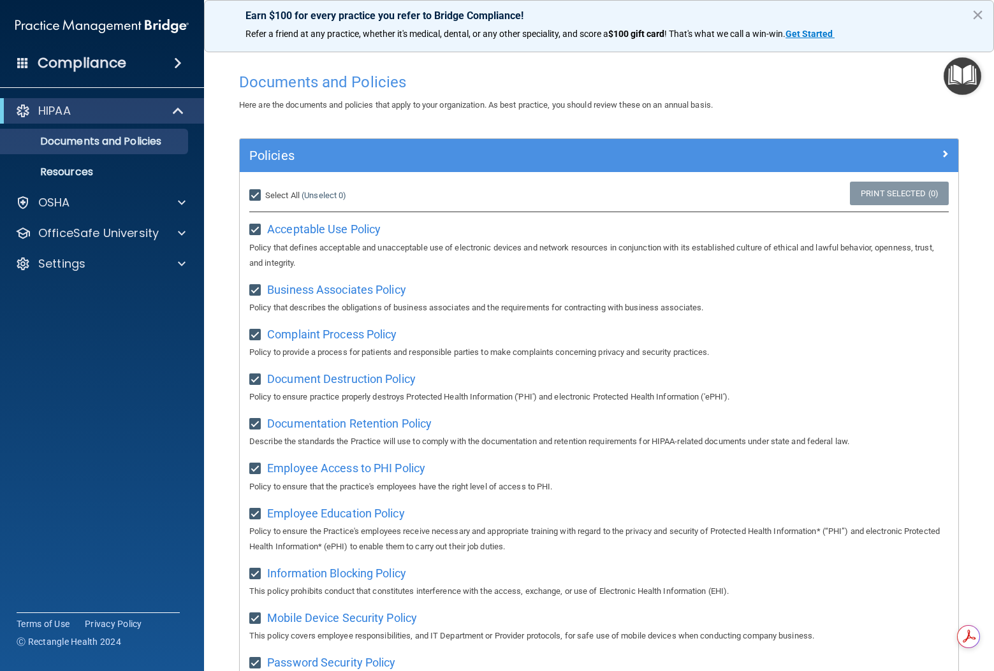
checkbox input "true"
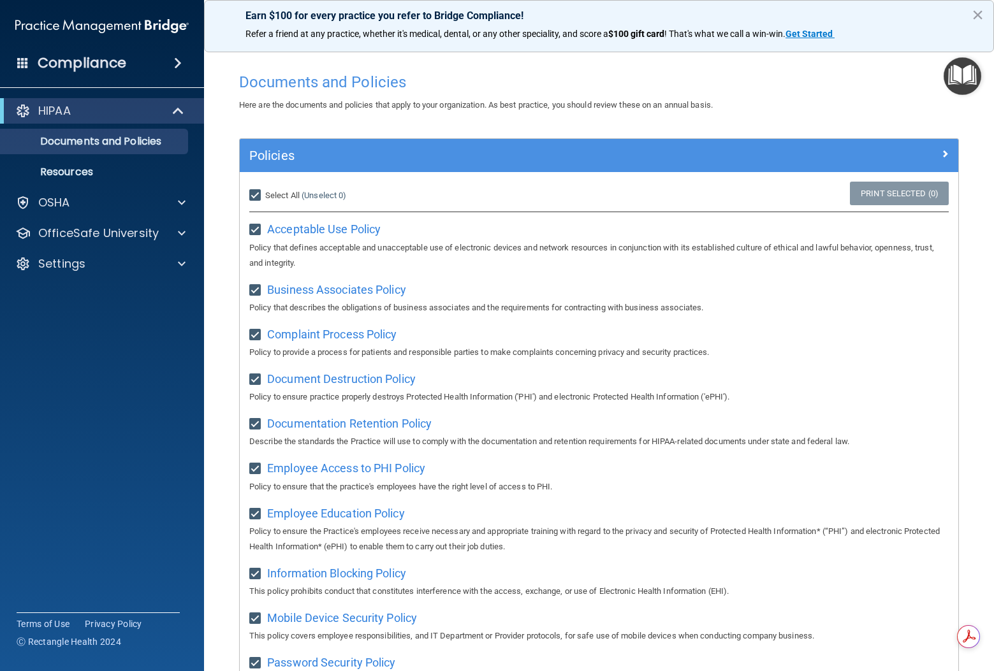
checkbox input "true"
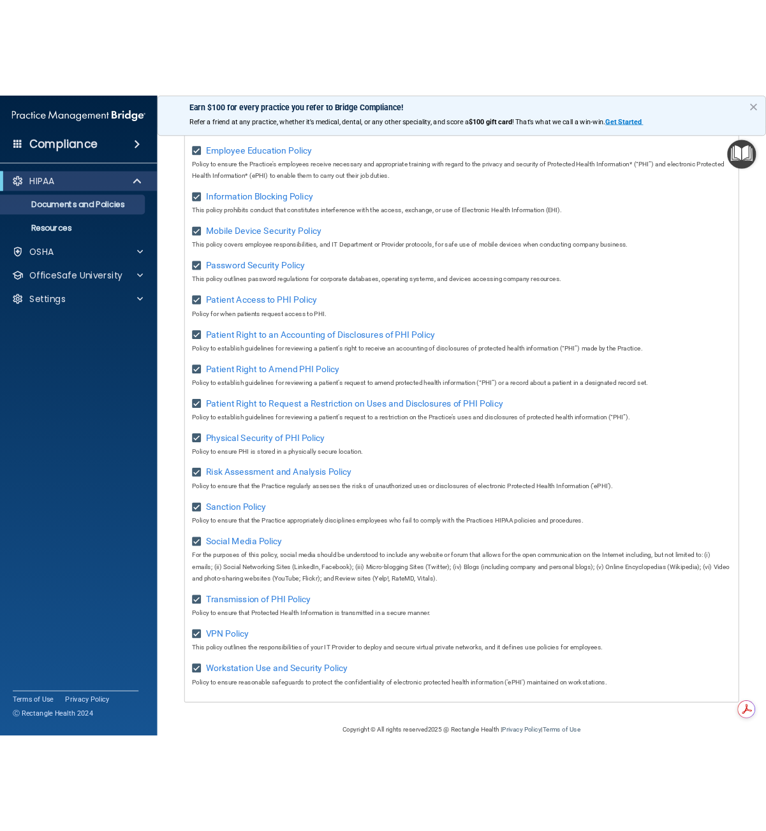
scroll to position [478, 0]
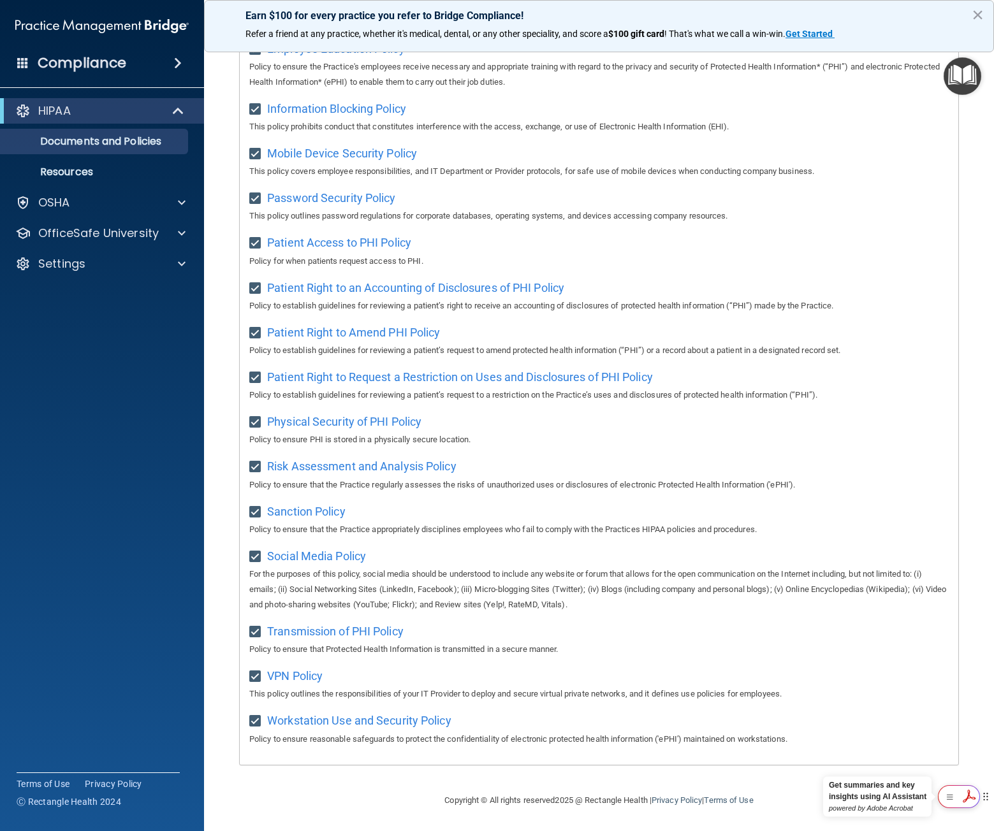
click at [967, 671] on icon at bounding box center [969, 796] width 13 height 13
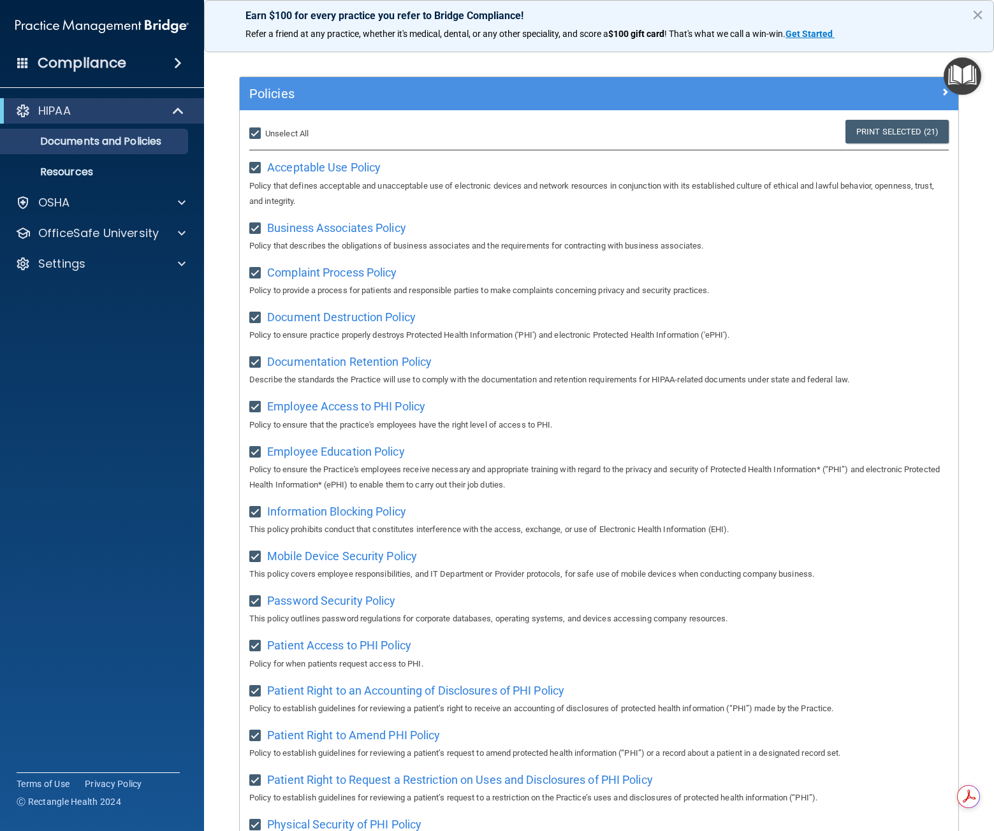
scroll to position [0, 0]
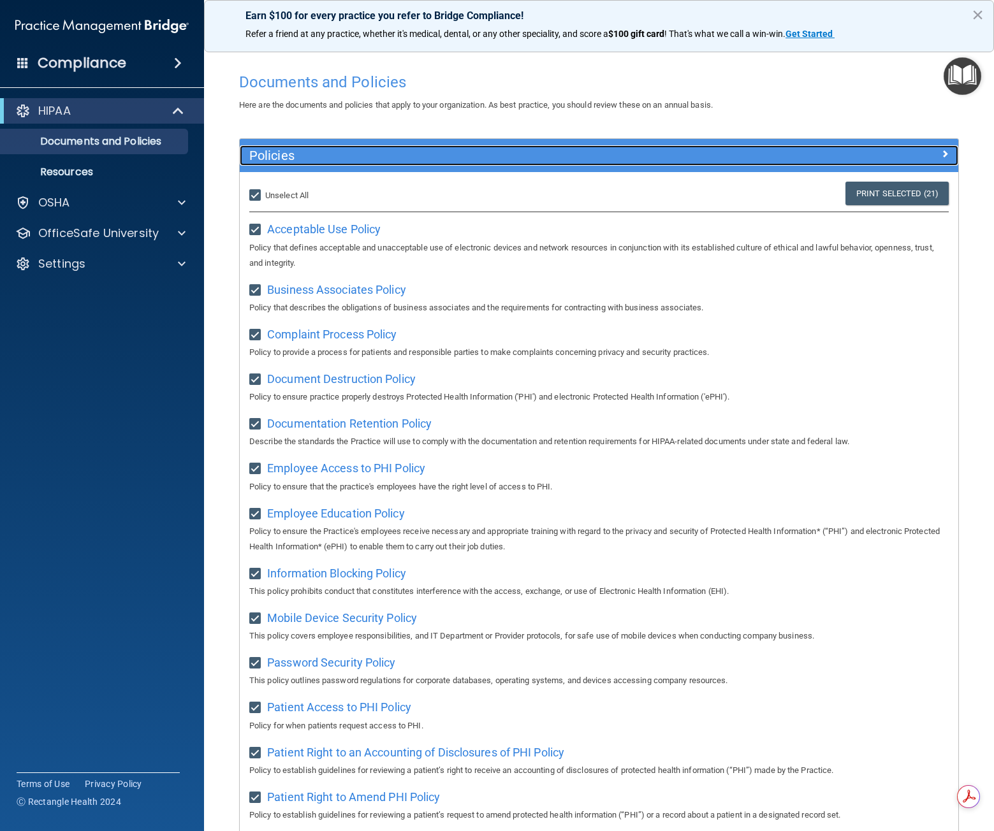
click at [930, 154] on div at bounding box center [868, 152] width 180 height 15
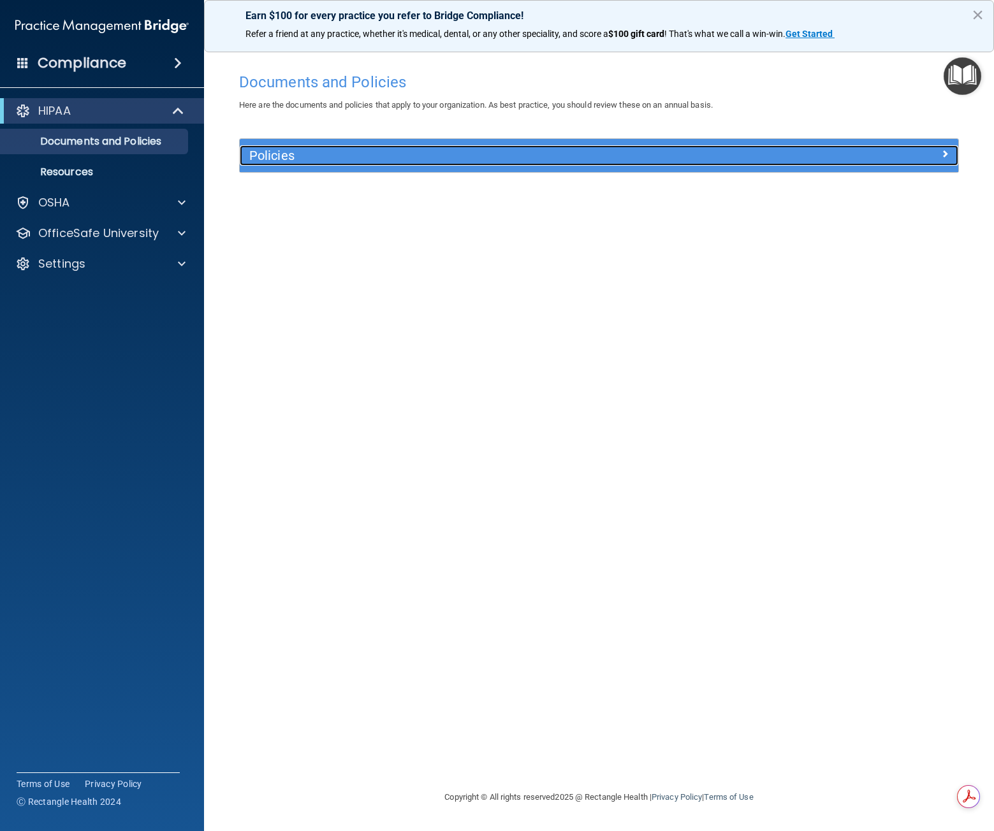
click at [930, 154] on div at bounding box center [868, 152] width 180 height 15
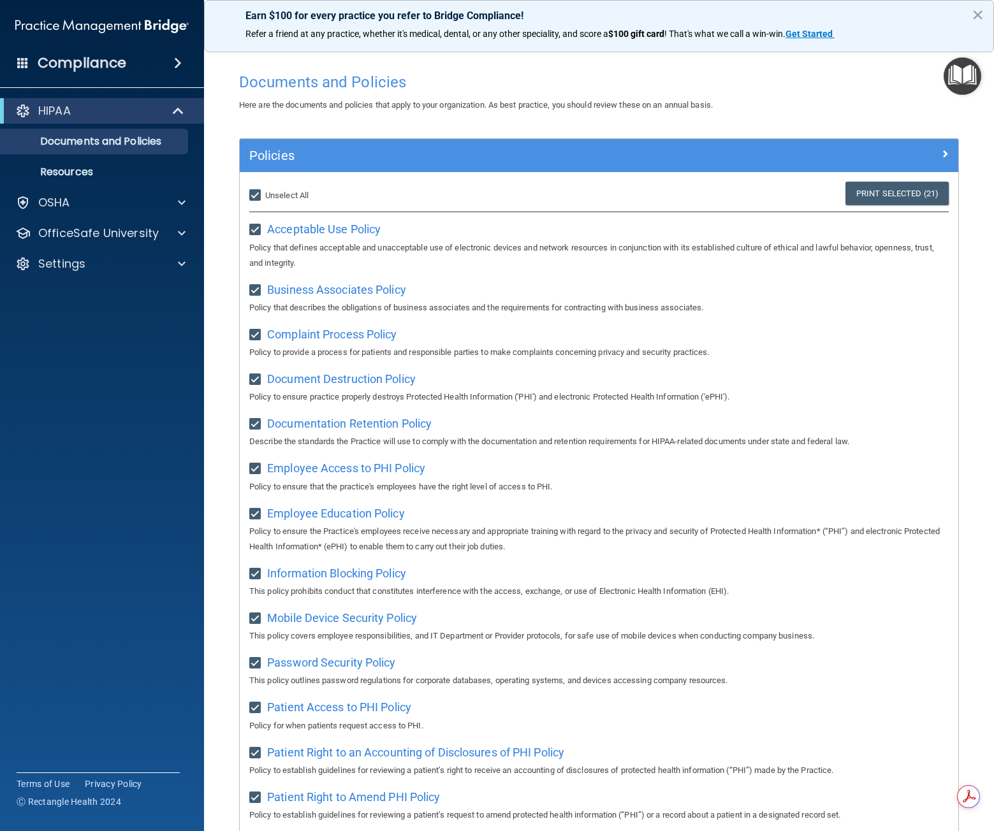
click at [71, 64] on h4 "Compliance" at bounding box center [82, 63] width 89 height 18
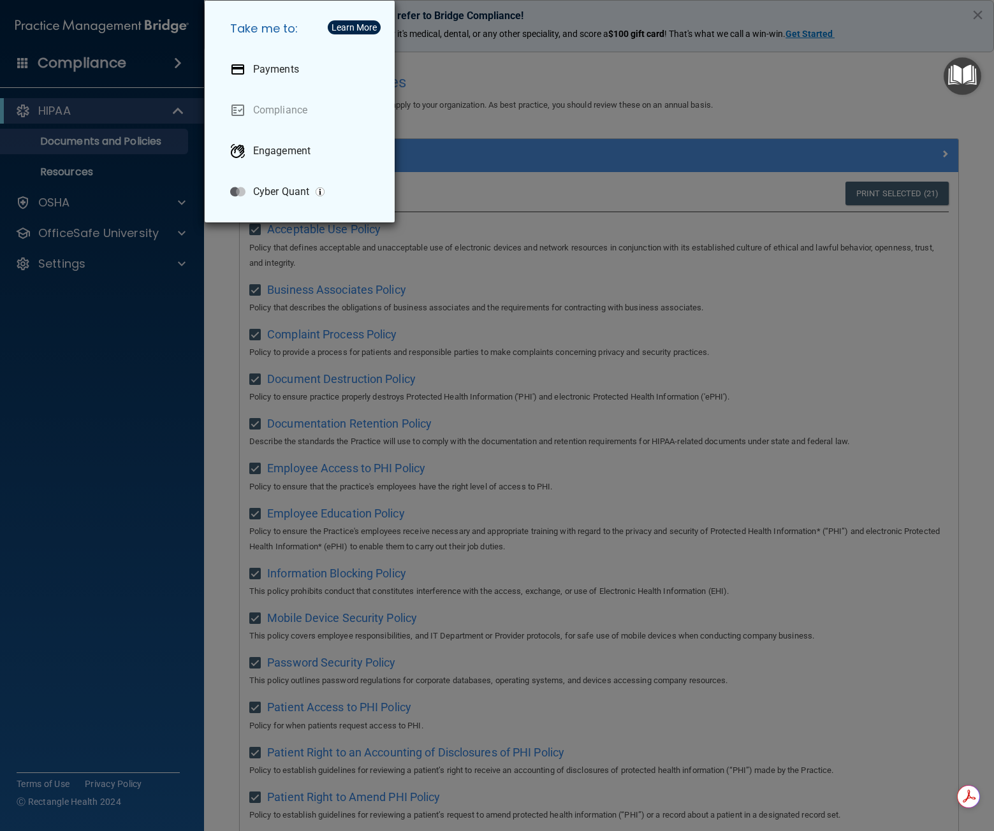
click at [71, 64] on div "Take me to: Payments Compliance Engagement Cyber Quant" at bounding box center [497, 415] width 994 height 831
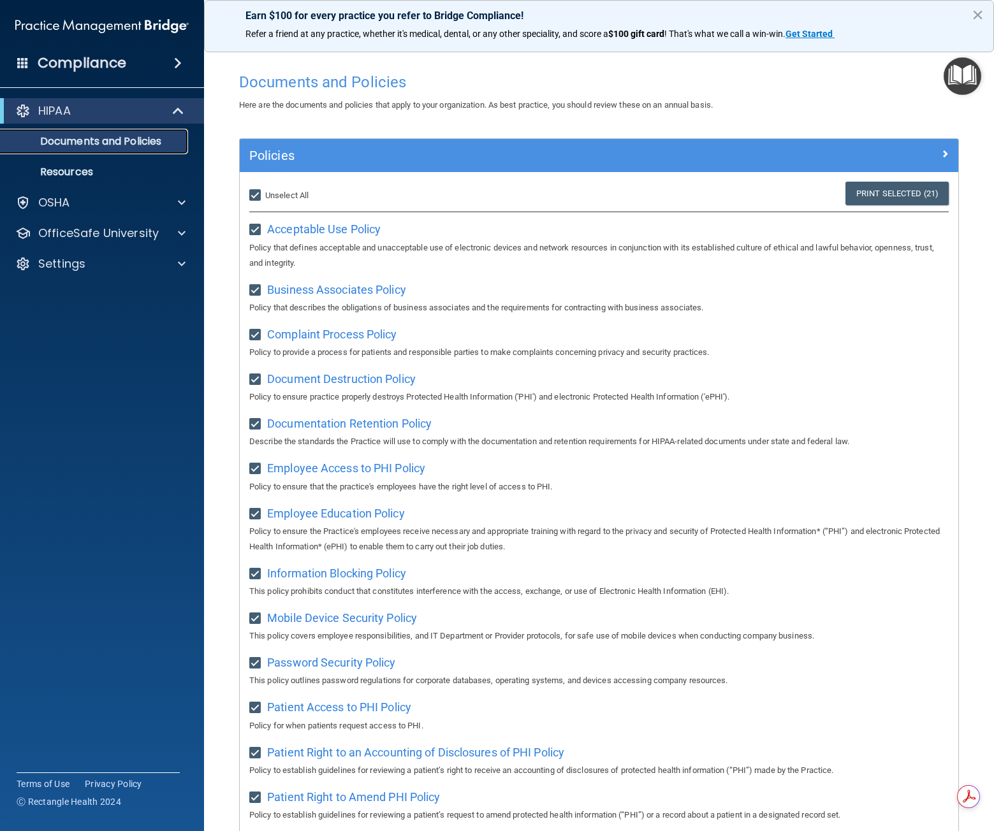
click at [94, 143] on p "Documents and Policies" at bounding box center [95, 141] width 174 height 13
click at [87, 170] on p "Resources" at bounding box center [95, 172] width 174 height 13
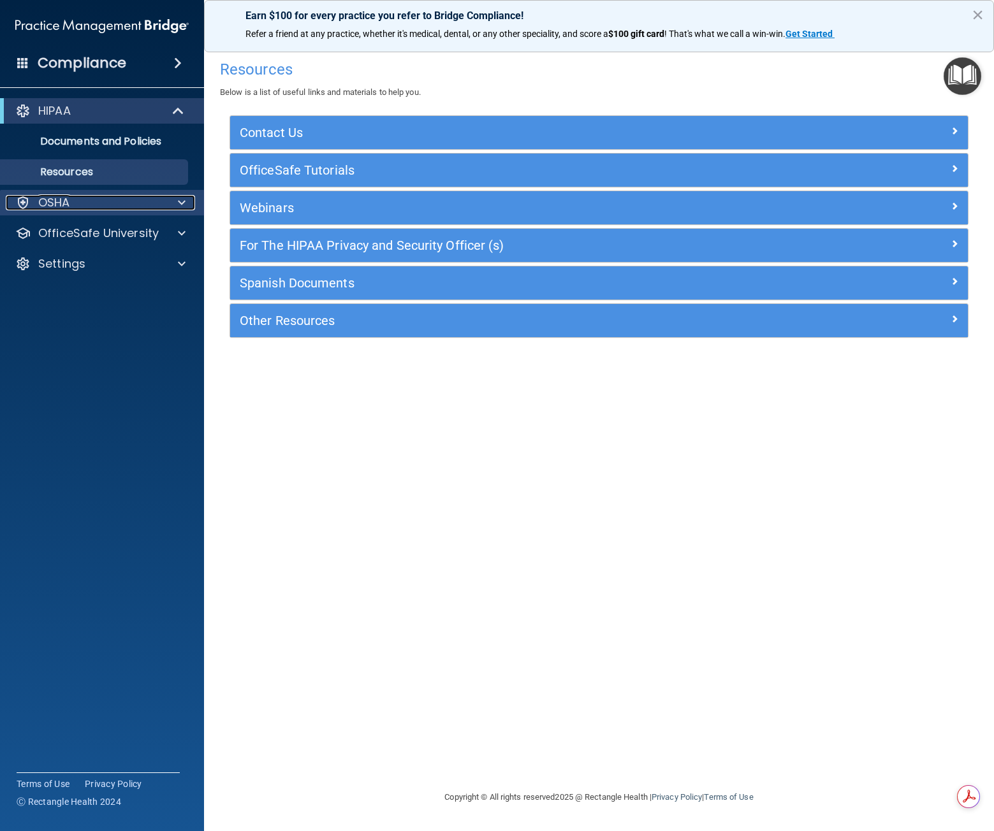
click at [74, 198] on div "OSHA" at bounding box center [85, 202] width 158 height 15
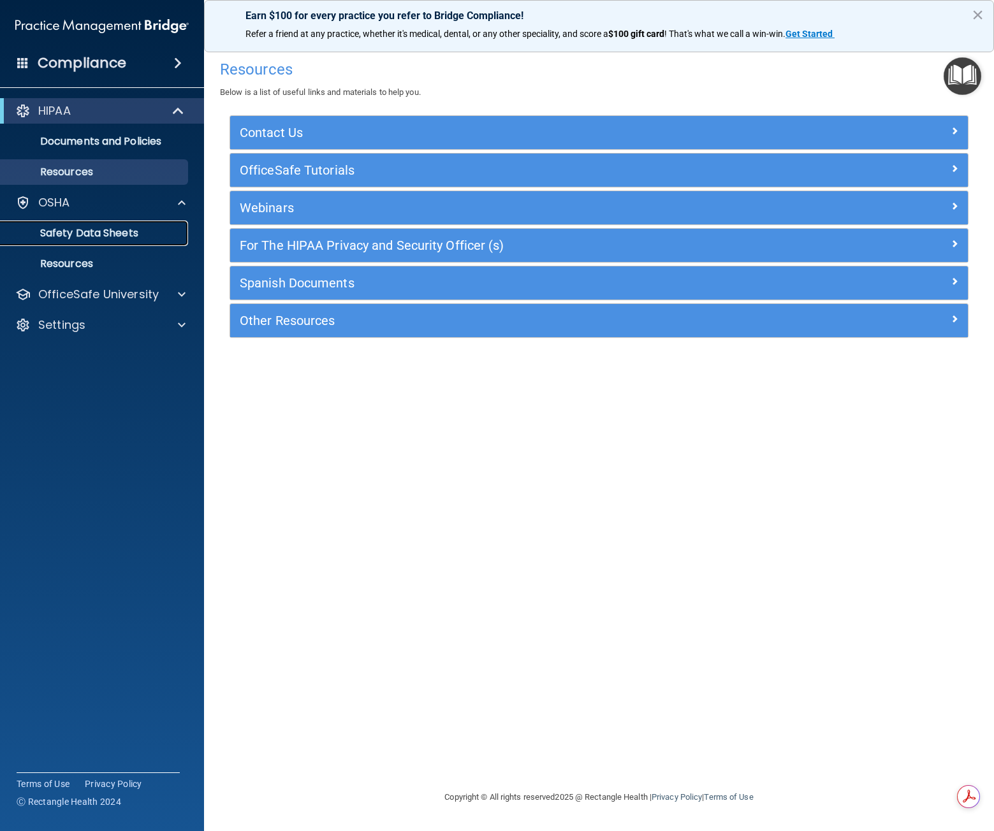
click at [75, 233] on p "Safety Data Sheets" at bounding box center [95, 233] width 174 height 13
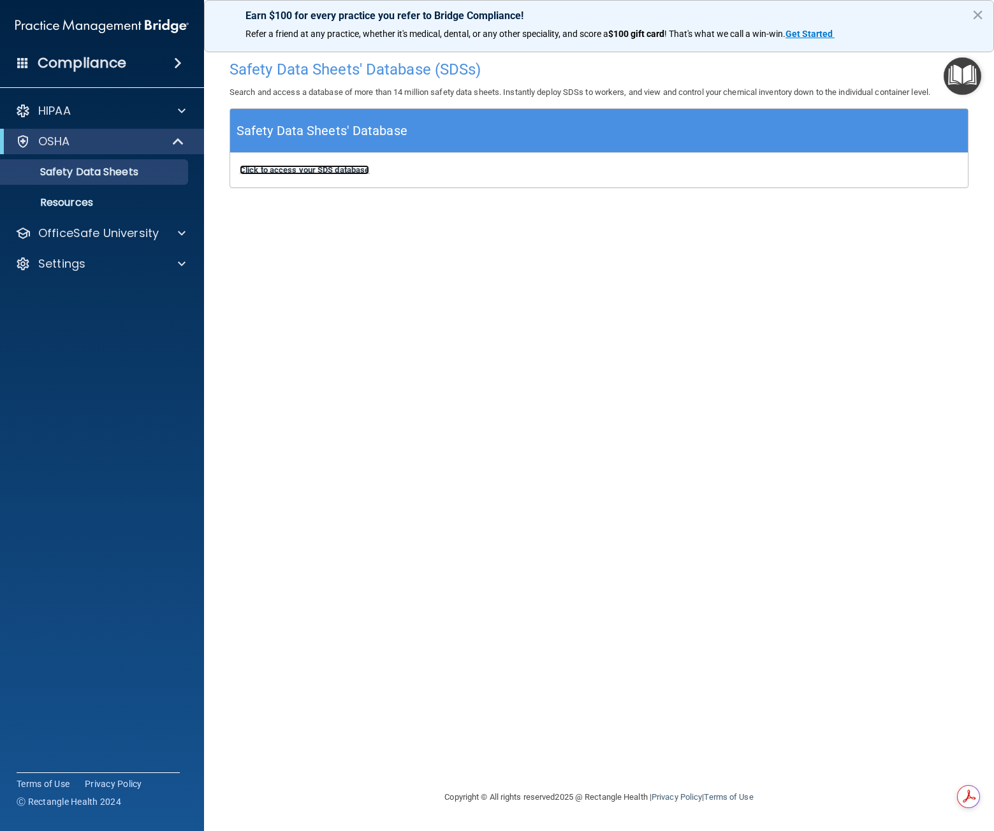
click at [308, 169] on b "Click to access your SDS database" at bounding box center [304, 170] width 129 height 10
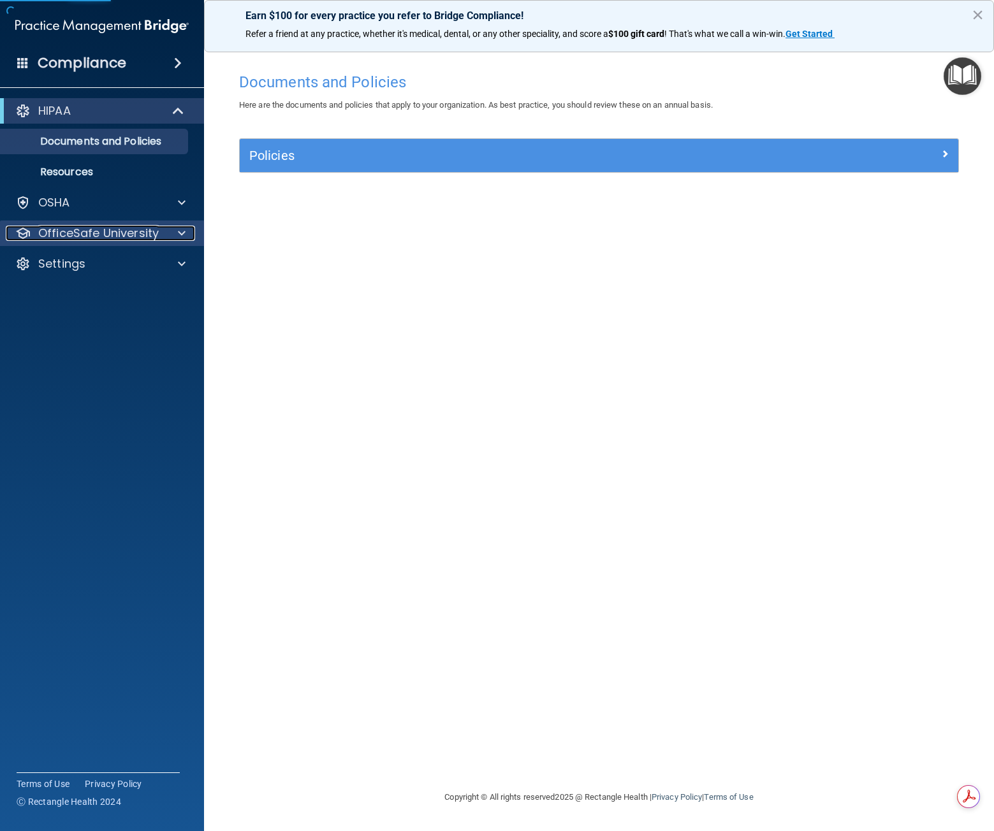
click at [102, 233] on p "OfficeSafe University" at bounding box center [98, 233] width 120 height 15
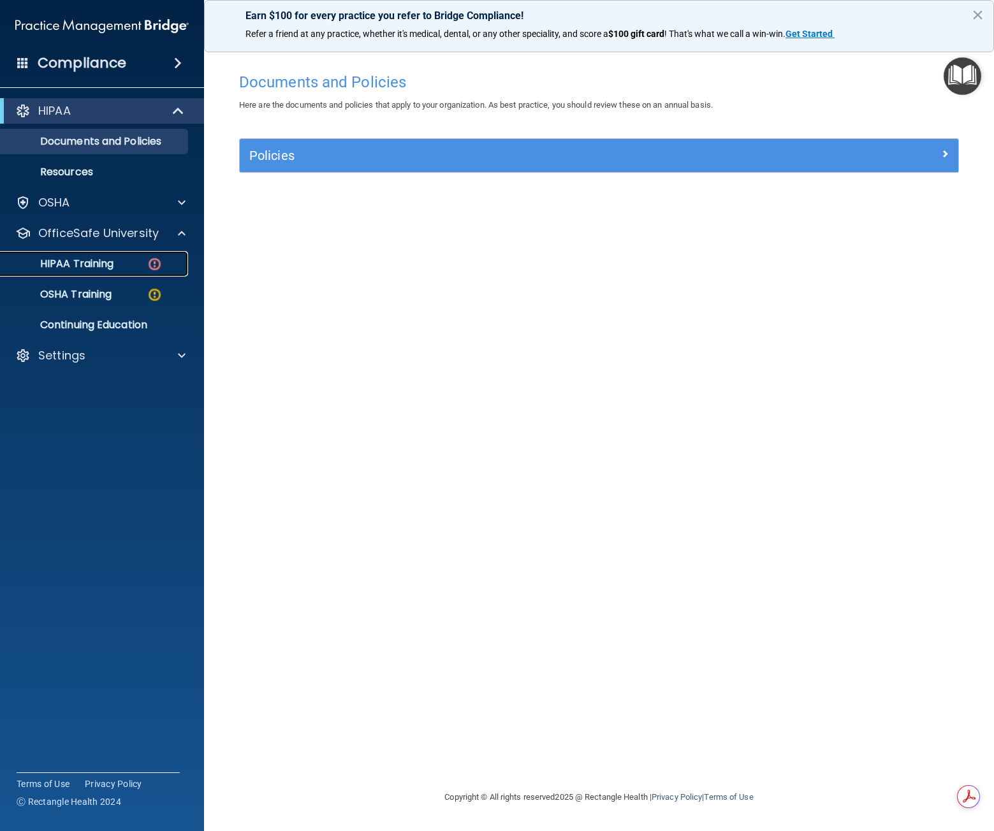
click at [96, 260] on p "HIPAA Training" at bounding box center [60, 264] width 105 height 13
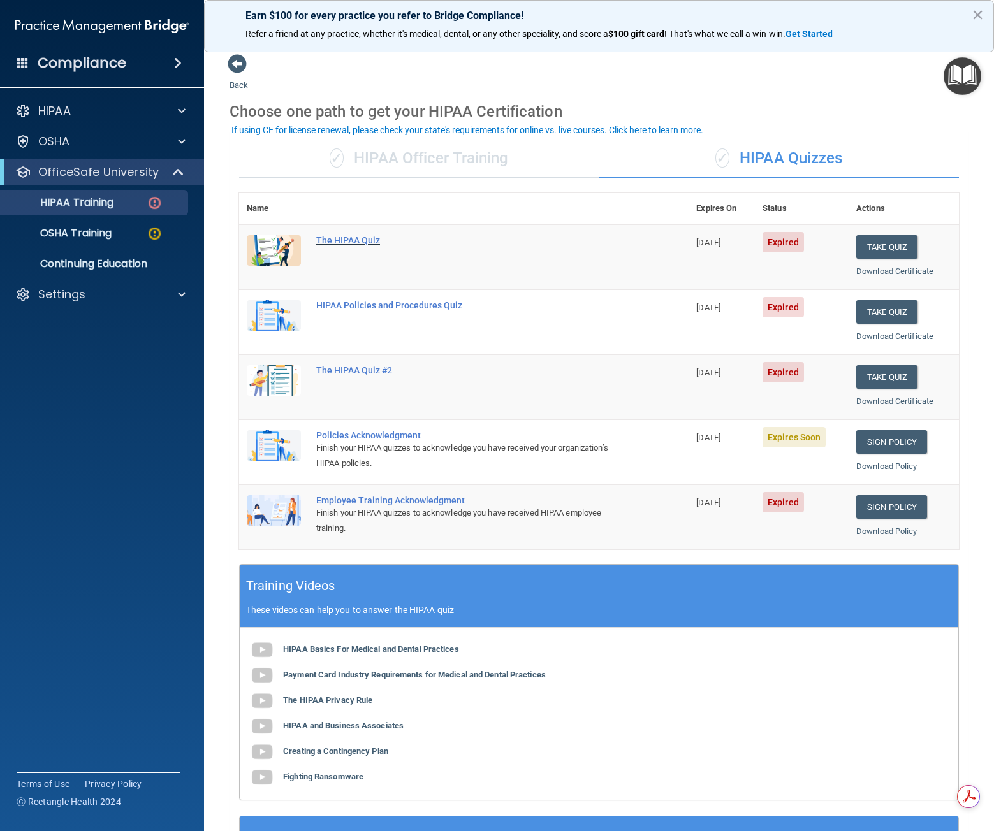
click at [336, 240] on div "The HIPAA Quiz" at bounding box center [470, 240] width 309 height 10
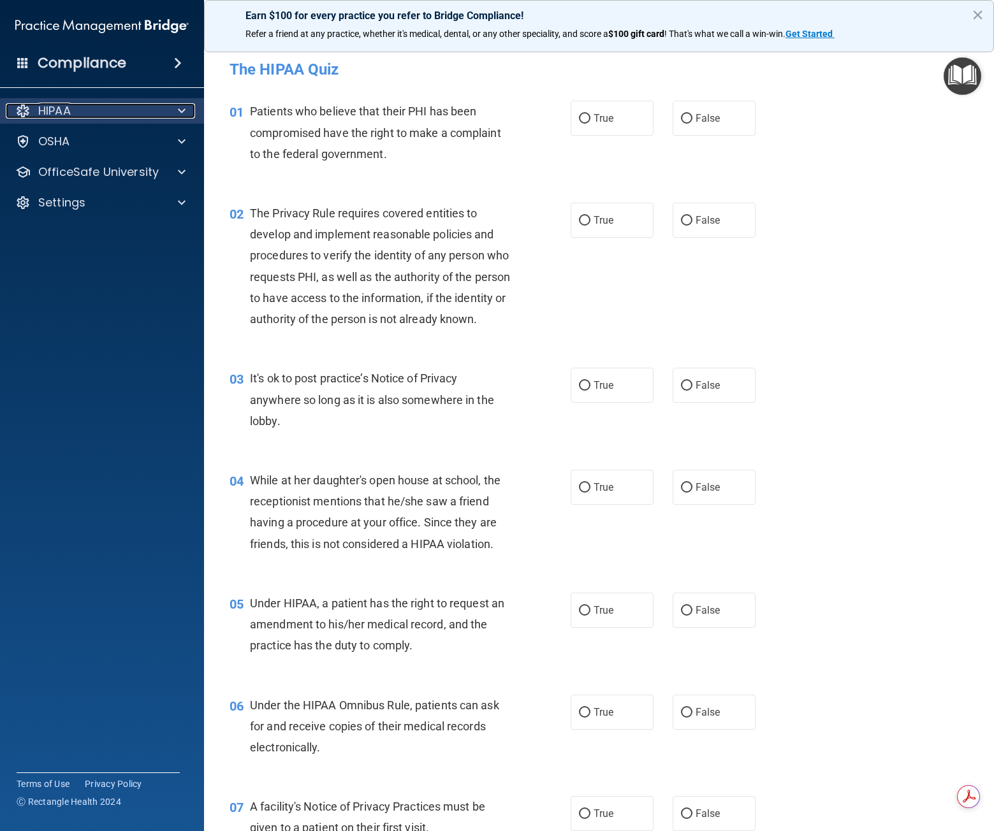
click at [166, 106] on div at bounding box center [180, 110] width 32 height 15
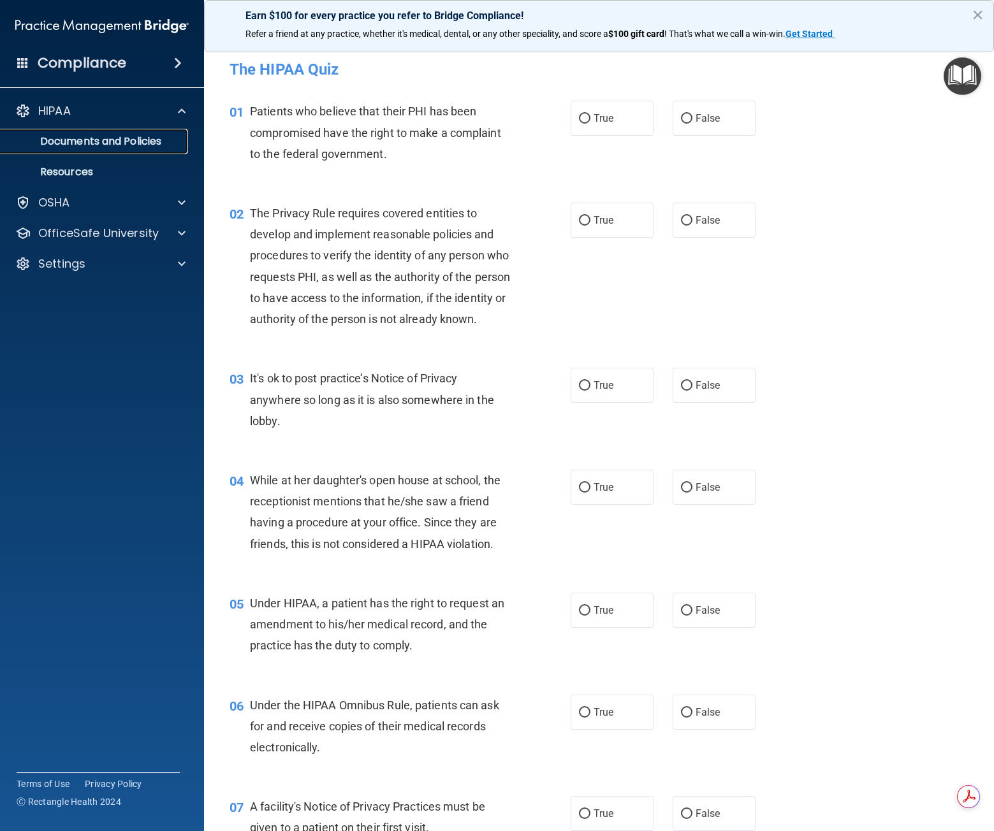
click at [153, 135] on p "Documents and Policies" at bounding box center [95, 141] width 174 height 13
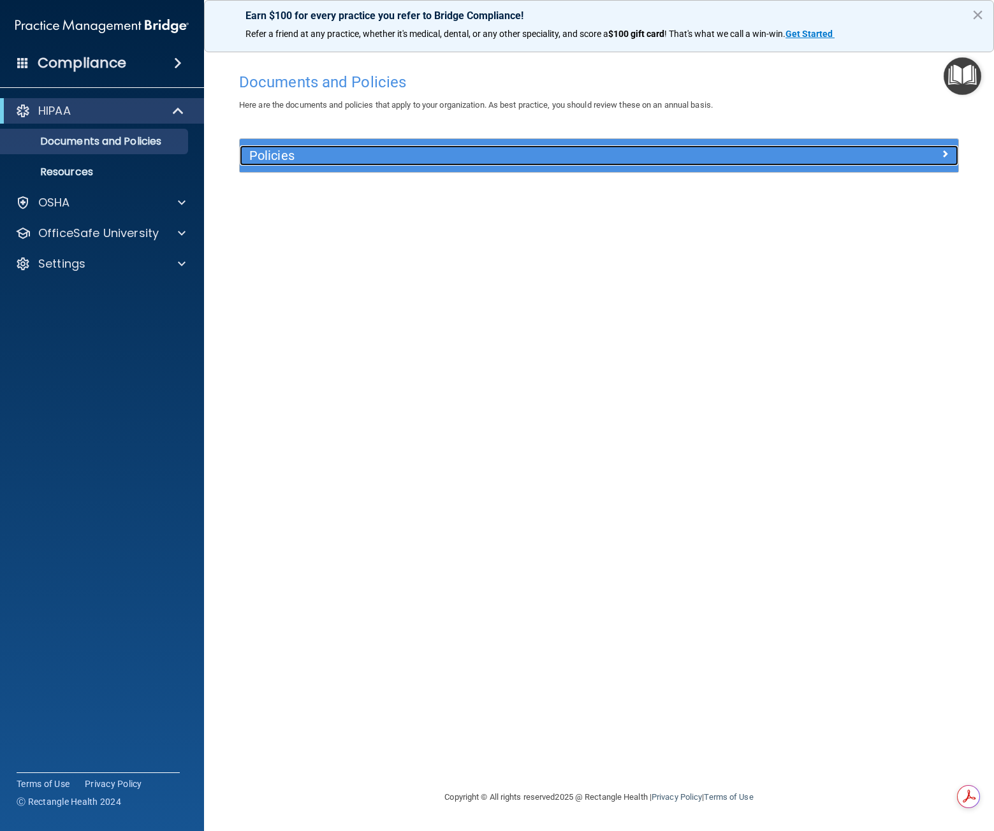
click at [270, 154] on h5 "Policies" at bounding box center [509, 156] width 520 height 14
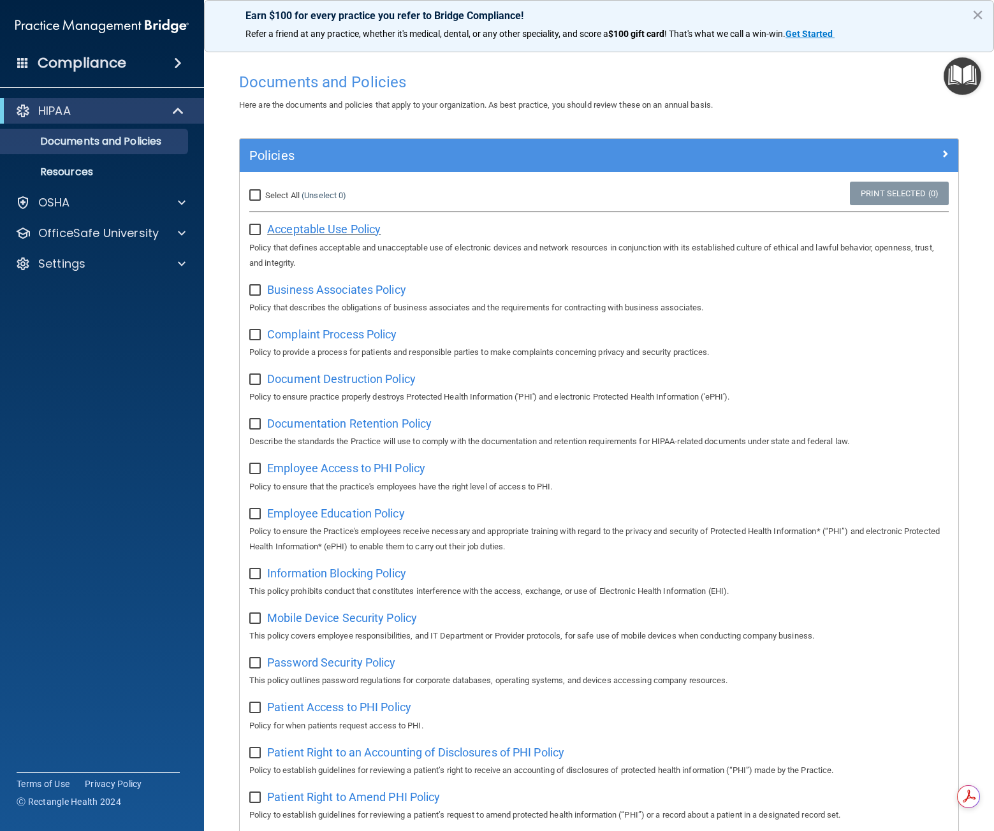
click at [285, 224] on span "Acceptable Use Policy" at bounding box center [323, 228] width 113 height 13
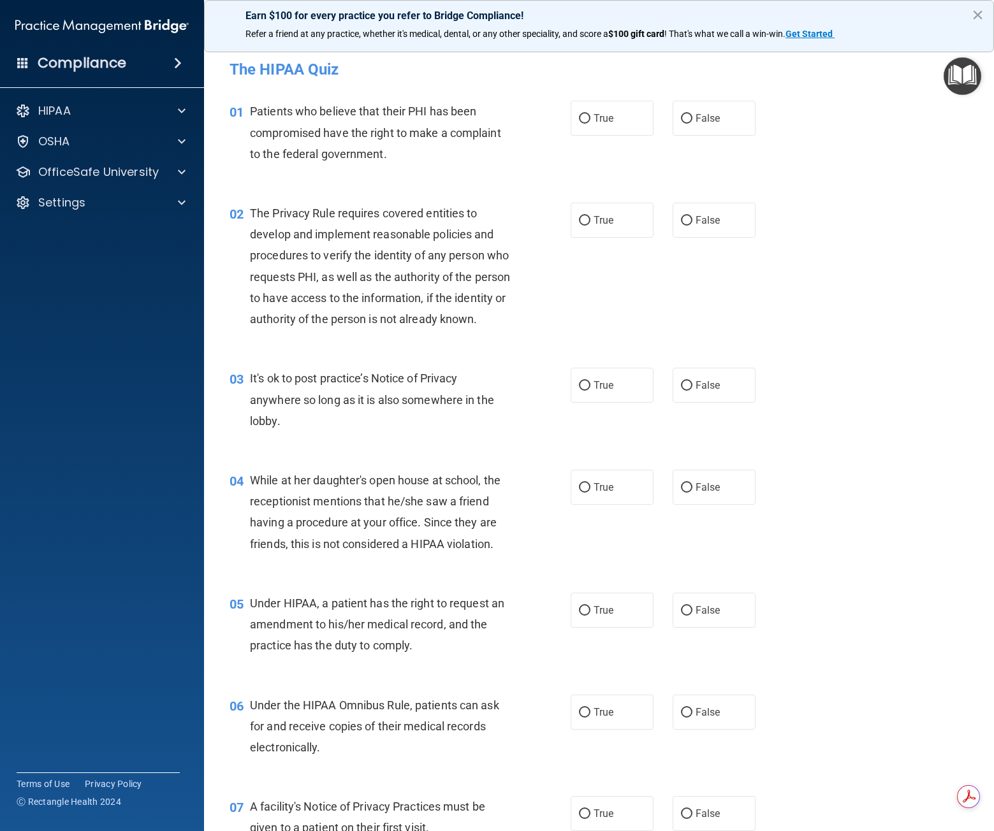
click at [131, 61] on div "Compliance" at bounding box center [102, 63] width 204 height 28
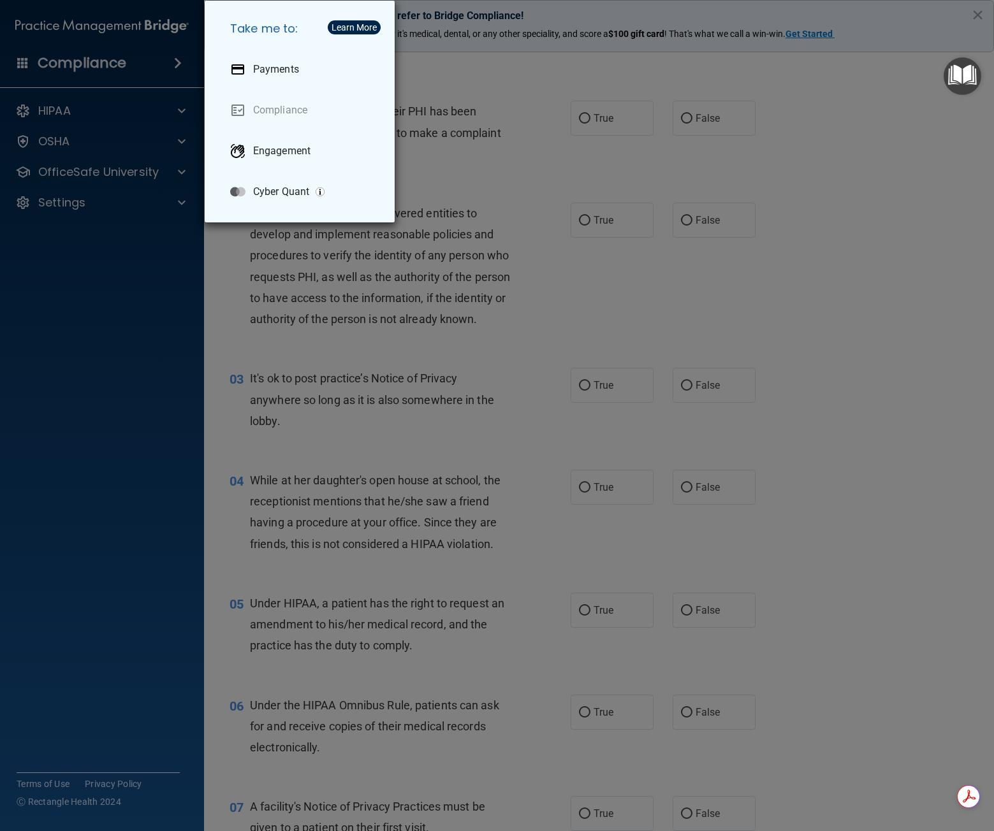
click at [131, 61] on div "Take me to: Payments Compliance Engagement Cyber Quant" at bounding box center [497, 415] width 994 height 831
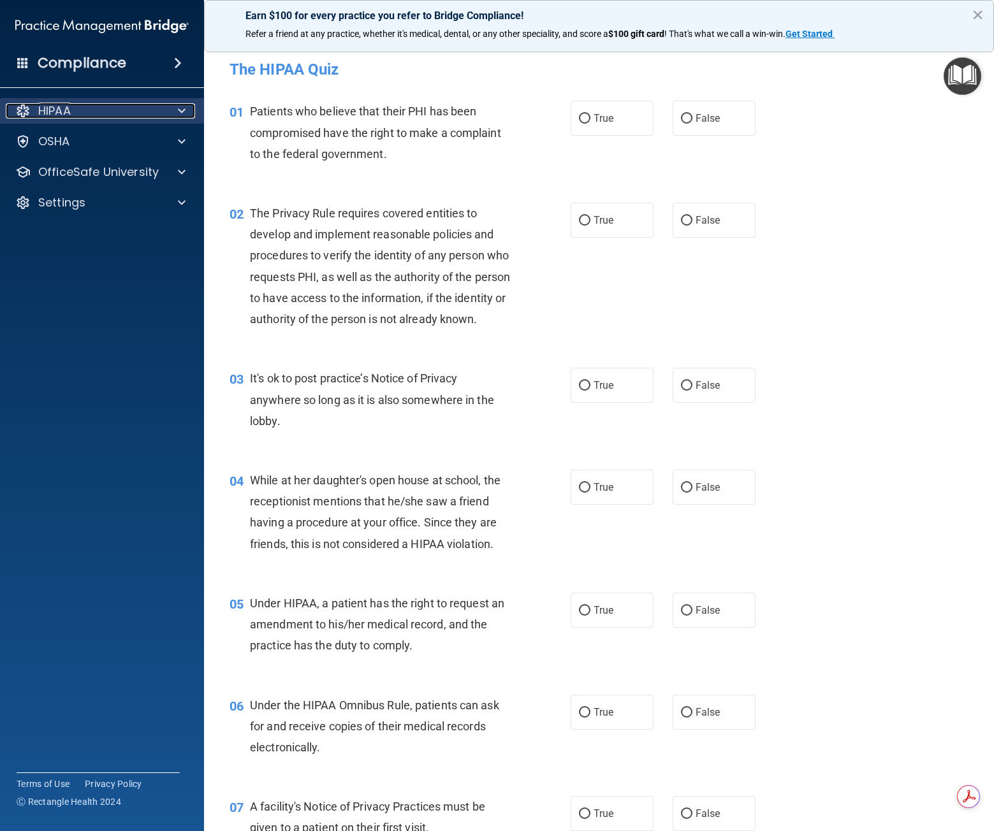
click at [66, 108] on p "HIPAA" at bounding box center [54, 110] width 33 height 15
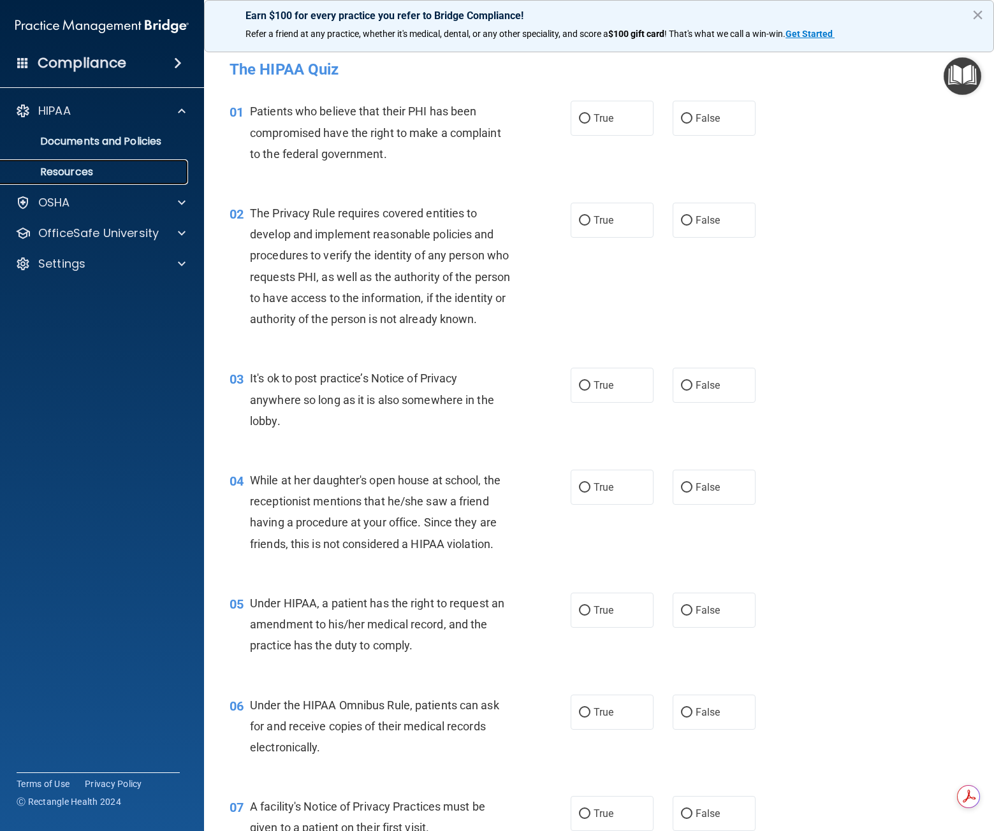
click at [59, 168] on p "Resources" at bounding box center [95, 172] width 174 height 13
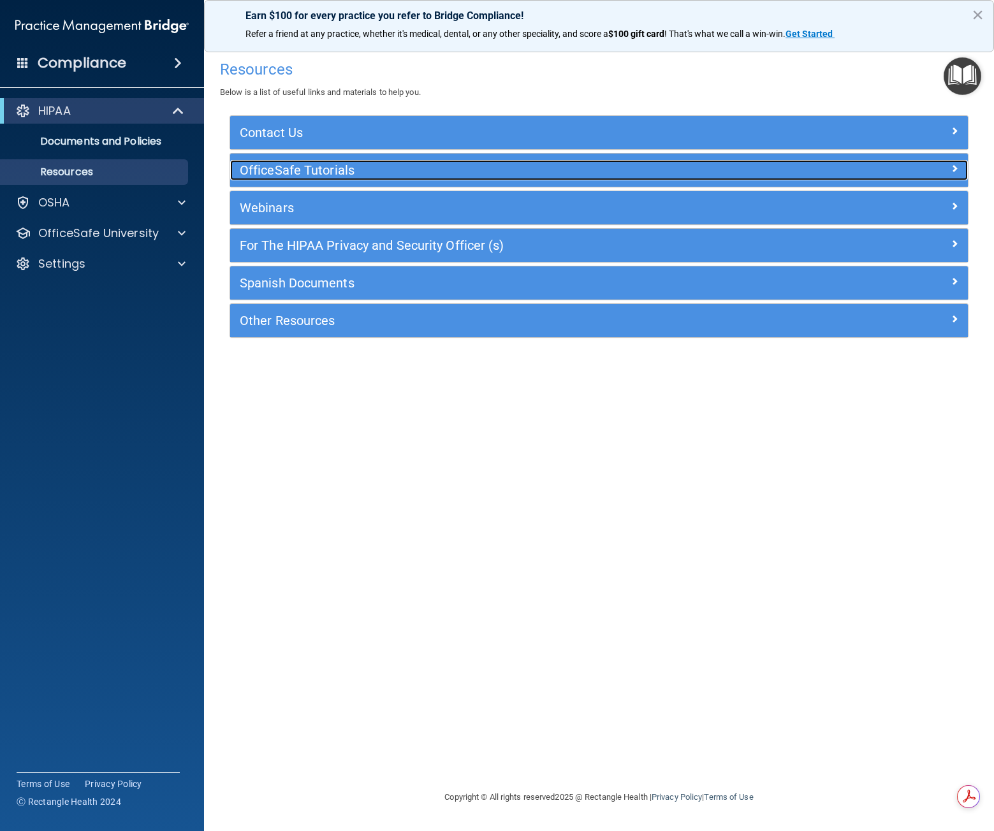
click at [310, 163] on h5 "OfficeSafe Tutorials" at bounding box center [507, 170] width 534 height 14
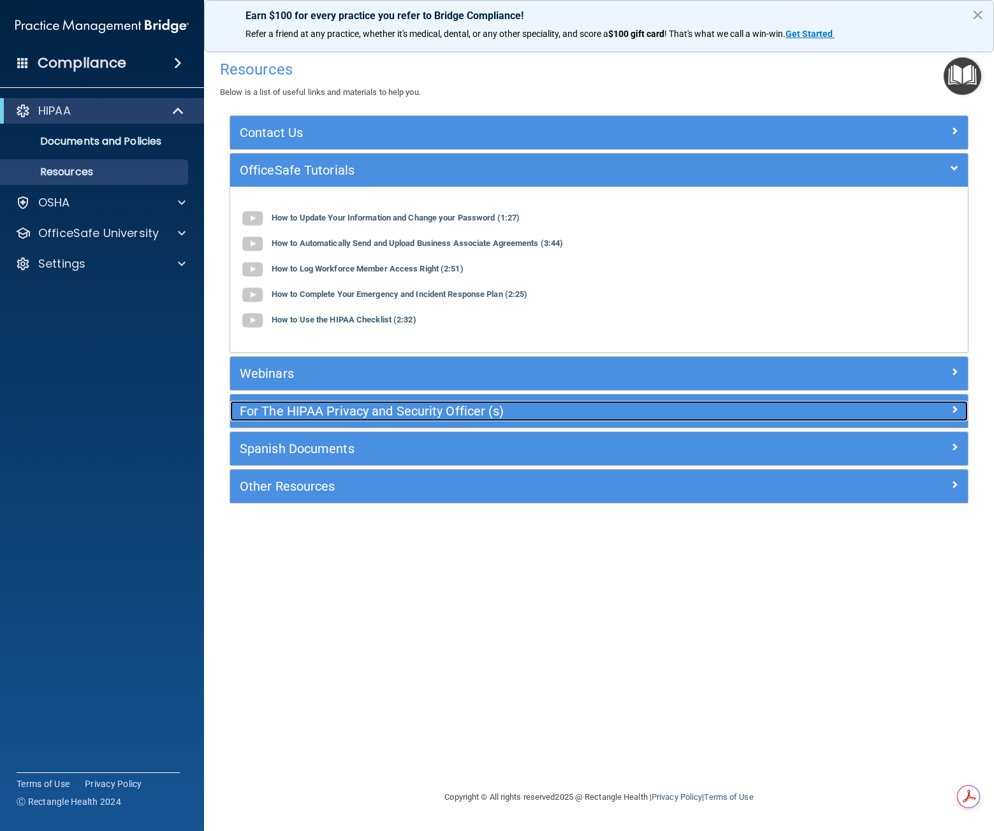
click at [261, 408] on h5 "For The HIPAA Privacy and Security Officer (s)" at bounding box center [507, 411] width 534 height 14
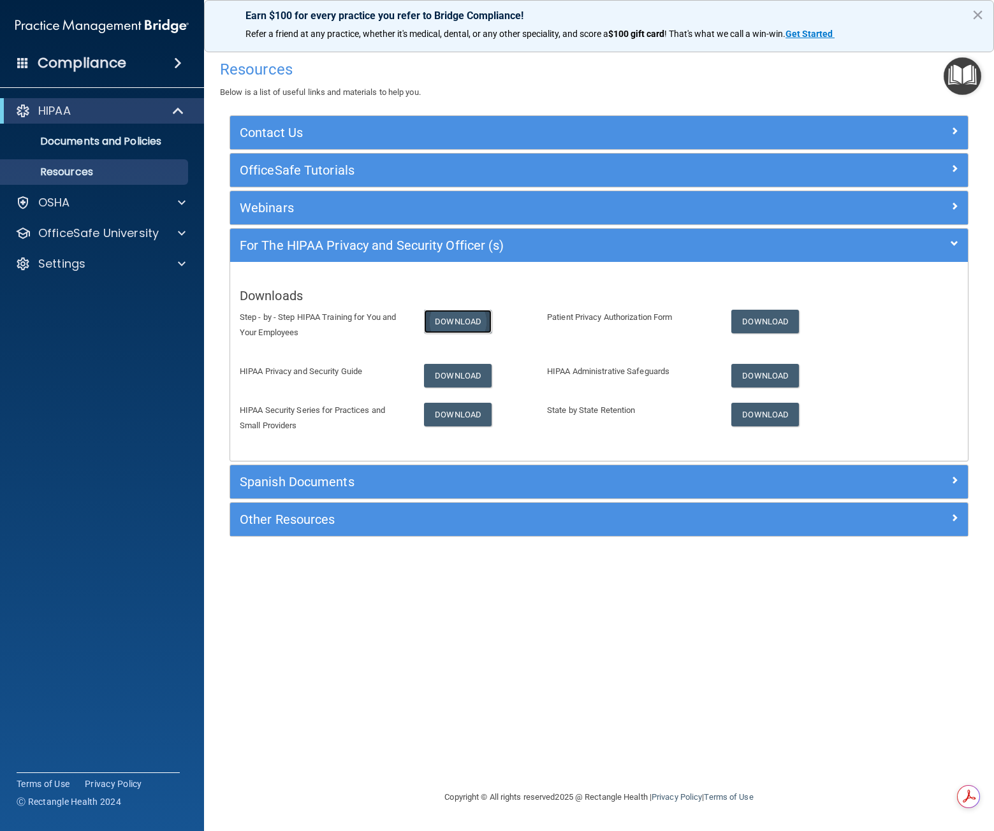
click at [459, 319] on link "Download" at bounding box center [458, 322] width 68 height 24
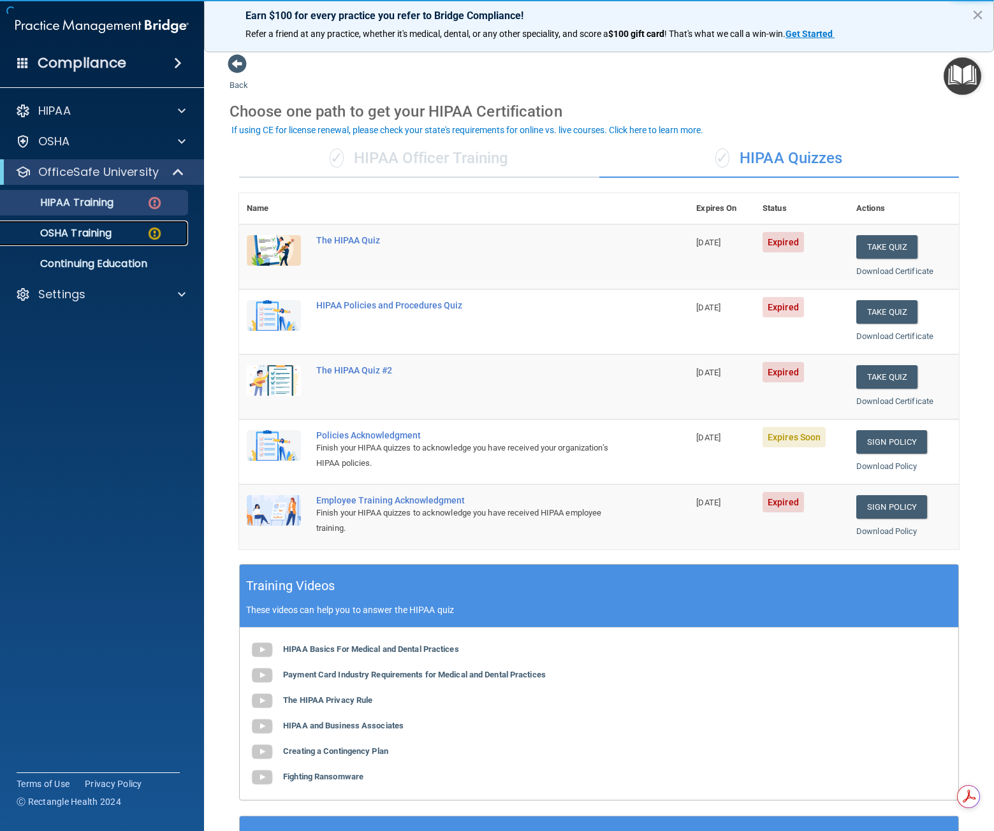
click at [51, 237] on p "OSHA Training" at bounding box center [59, 233] width 103 height 13
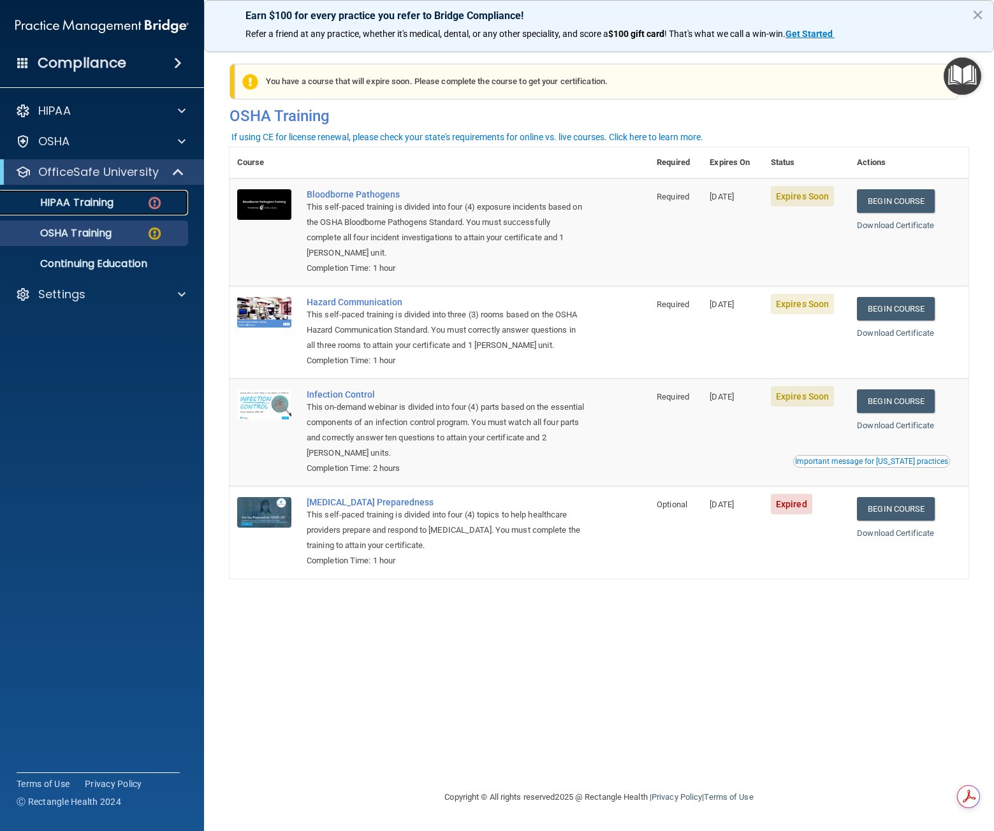
click at [57, 201] on p "HIPAA Training" at bounding box center [60, 202] width 105 height 13
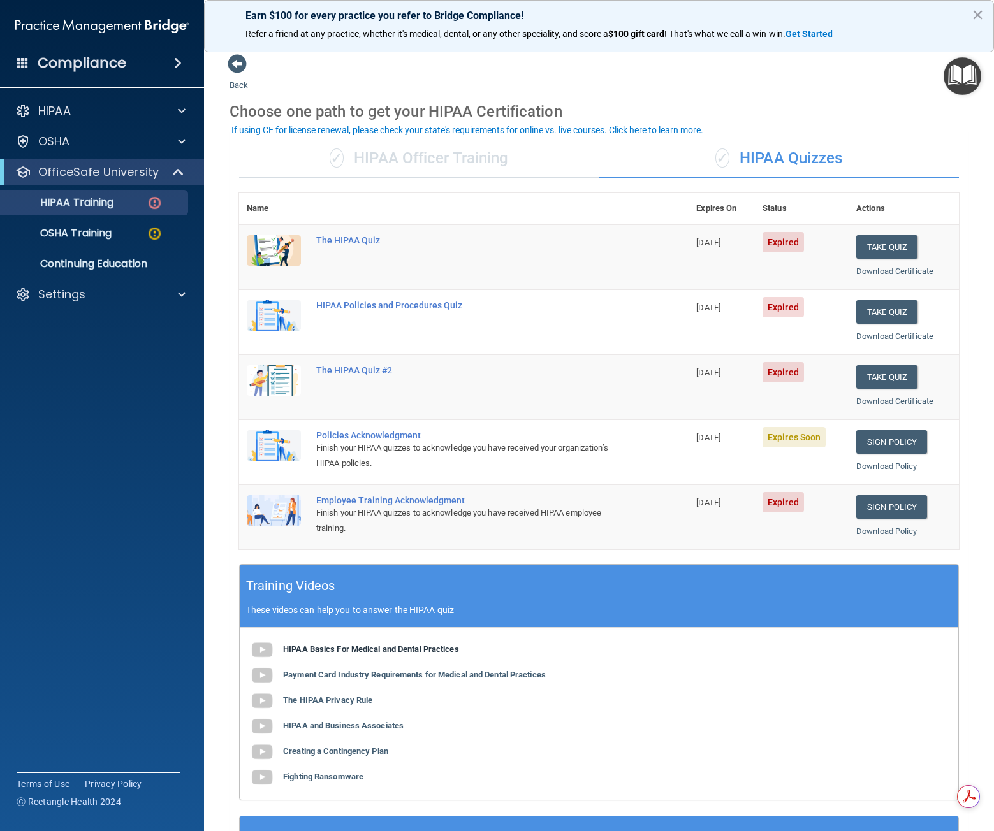
click at [260, 652] on img at bounding box center [262, 651] width 26 height 26
